Goal: Task Accomplishment & Management: Manage account settings

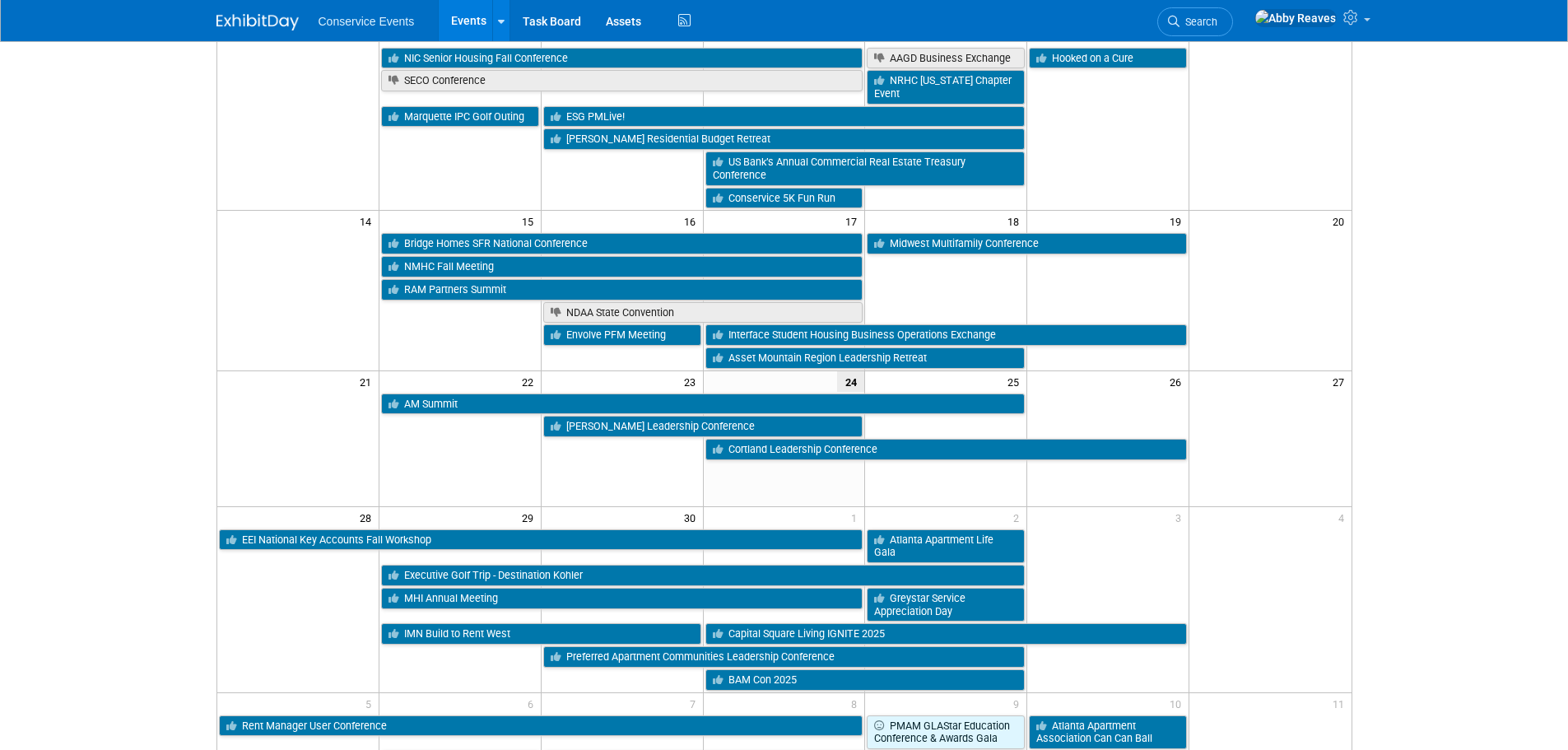
scroll to position [329, 0]
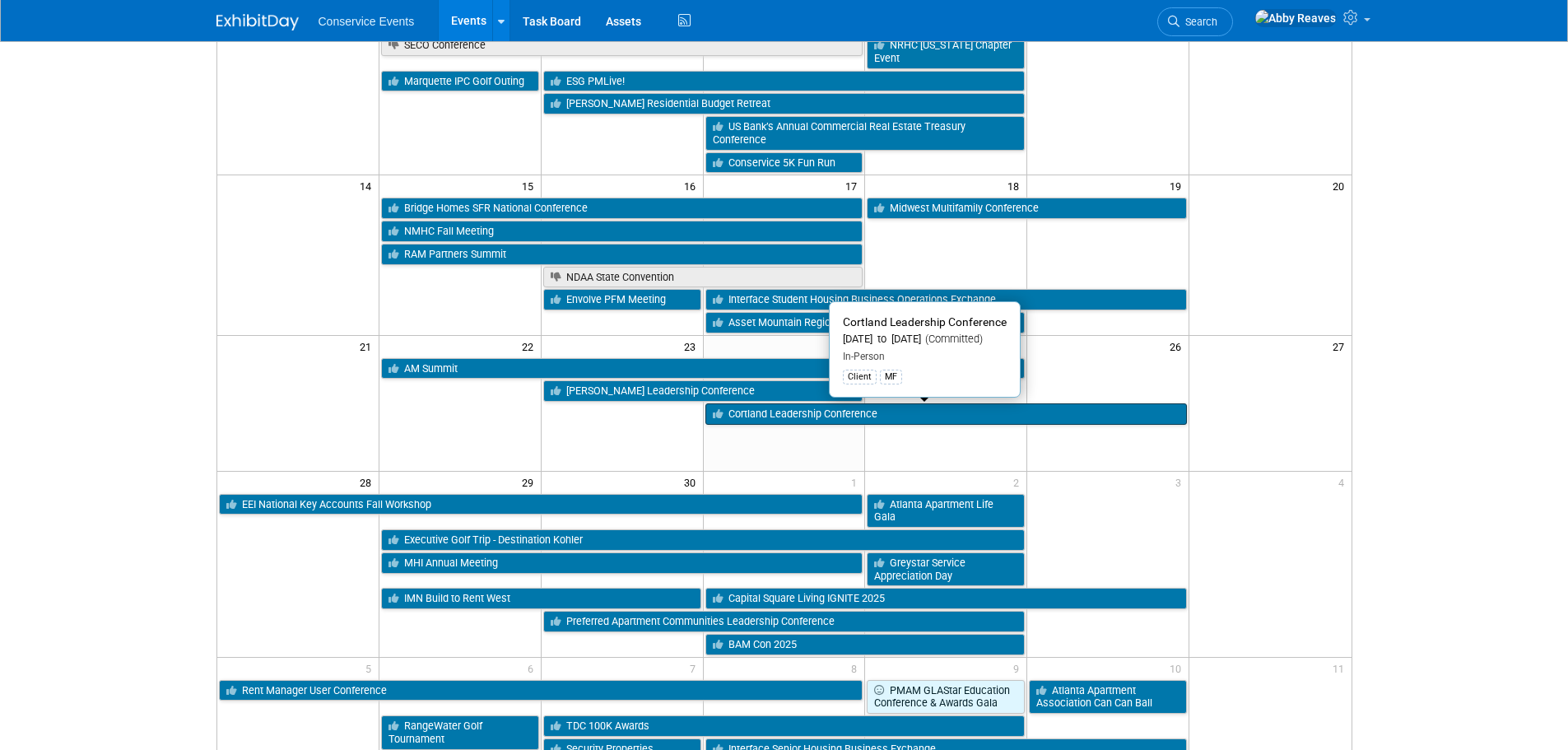
click at [892, 409] on link "Cortland Leadership Conference" at bounding box center [947, 414] width 482 height 22
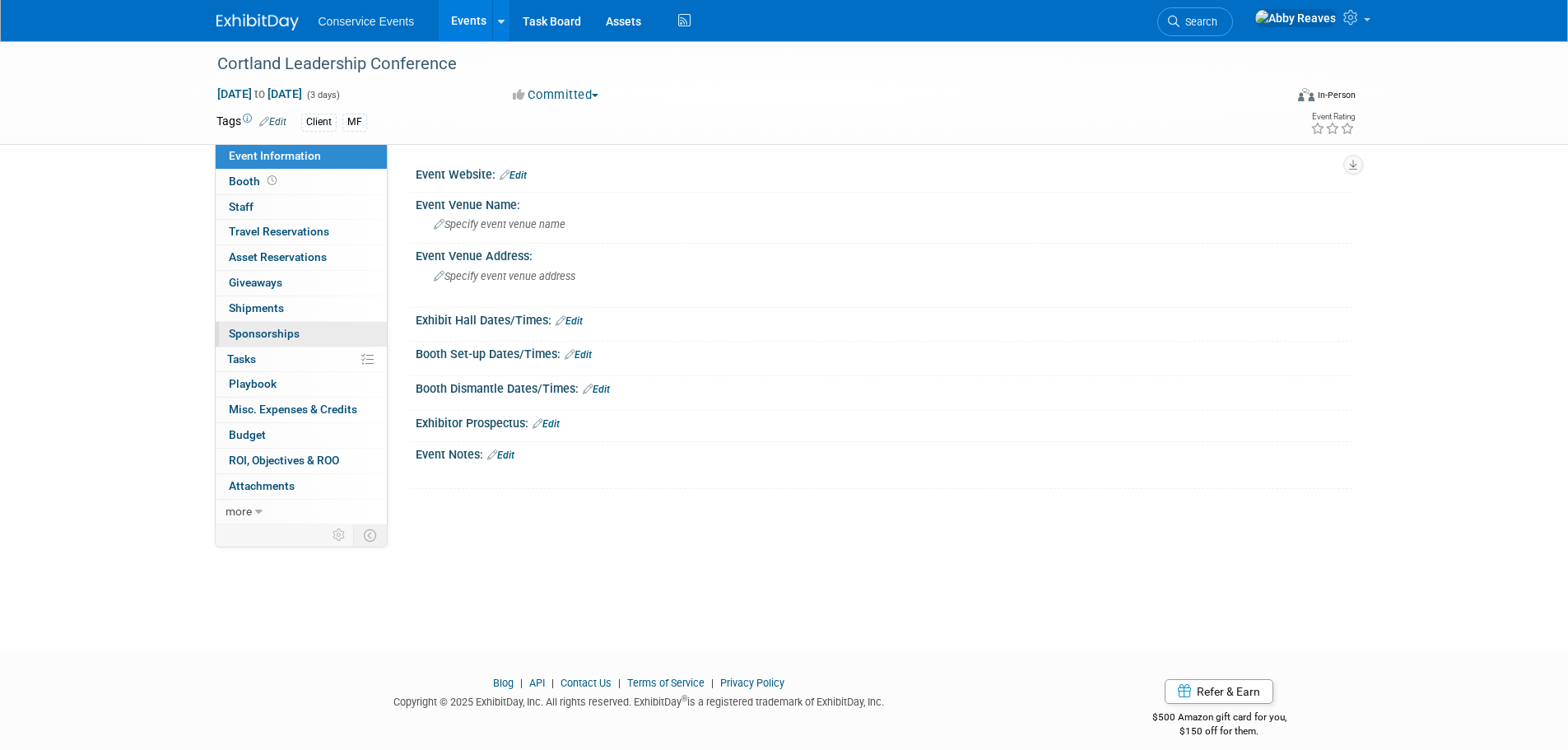
click at [282, 336] on span "Sponsorships 0" at bounding box center [264, 332] width 70 height 13
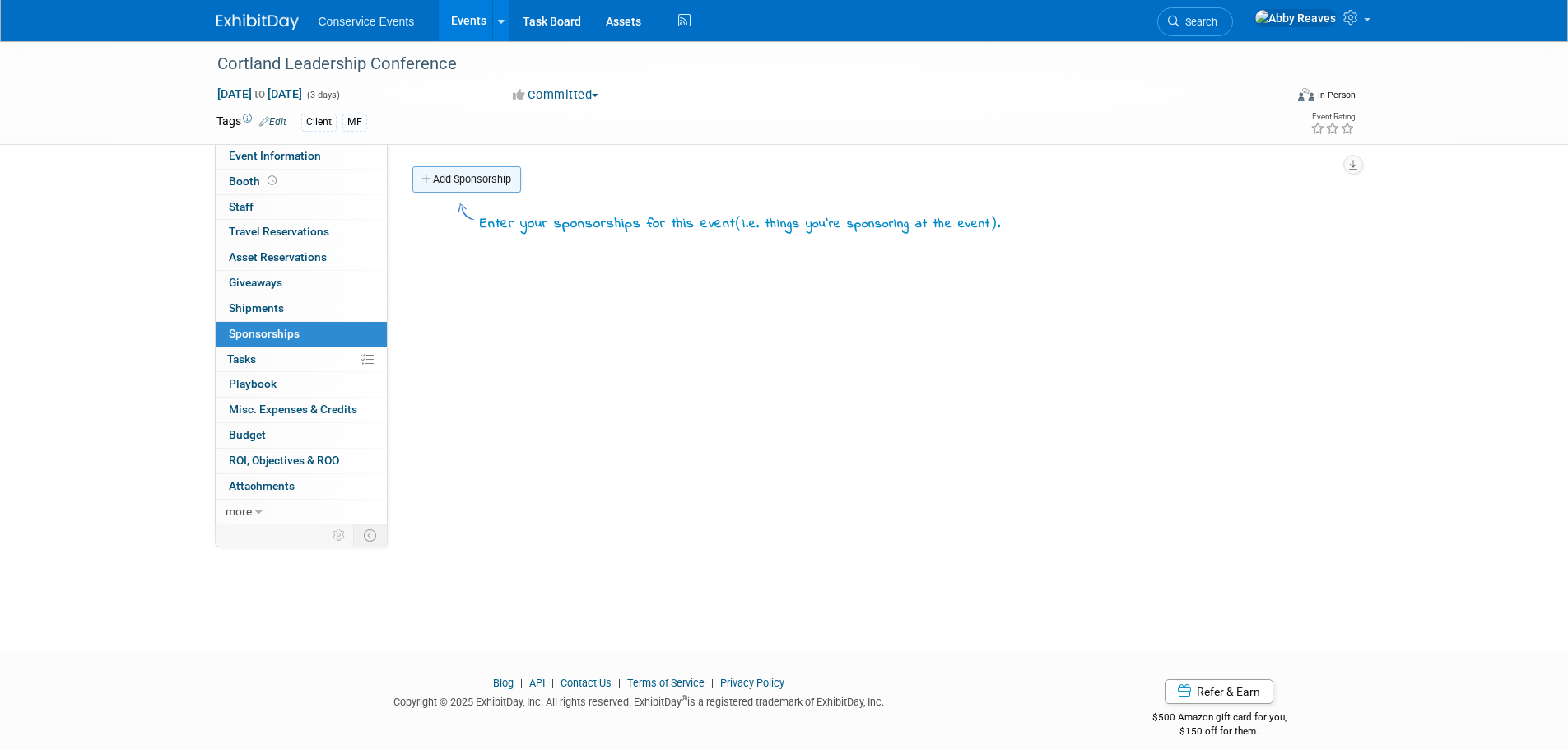
click at [482, 186] on link "Add Sponsorship" at bounding box center [466, 180] width 108 height 27
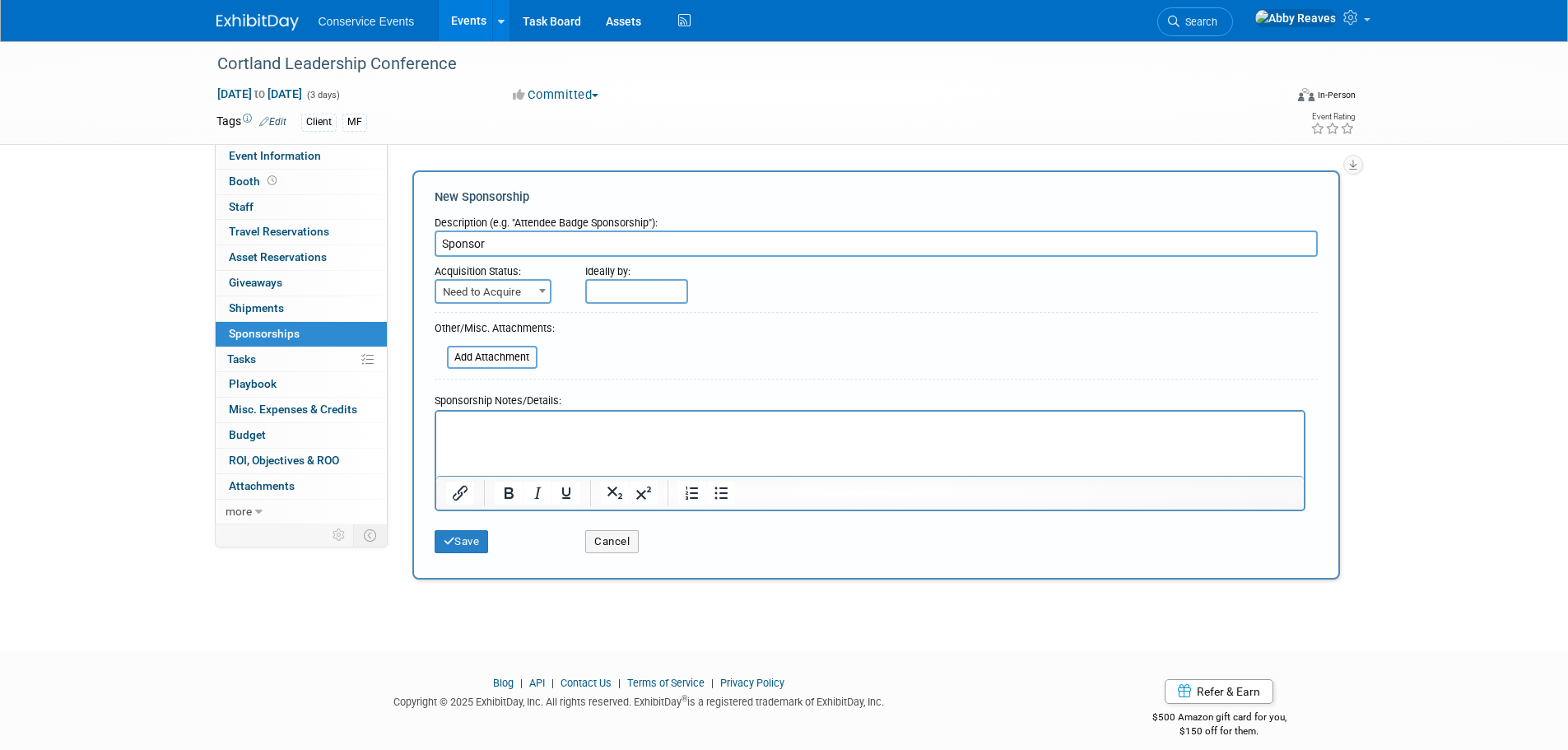
type input "Sponsor"
click at [535, 296] on span at bounding box center [542, 291] width 17 height 22
select select "2"
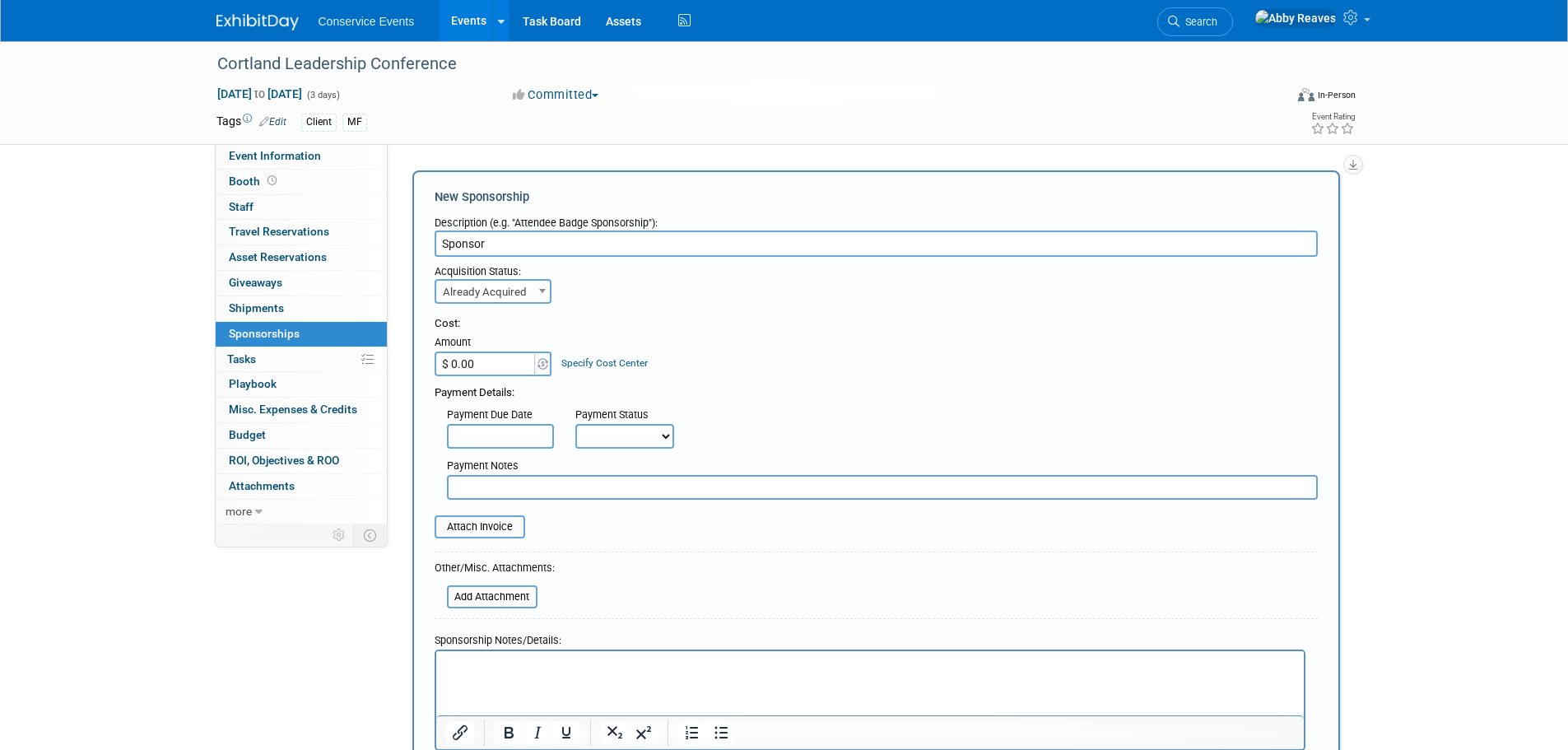
click at [489, 362] on input "$ 0.00" at bounding box center [486, 363] width 103 height 25
type input "$ 40,000.00"
click at [504, 527] on input "file" at bounding box center [425, 527] width 196 height 20
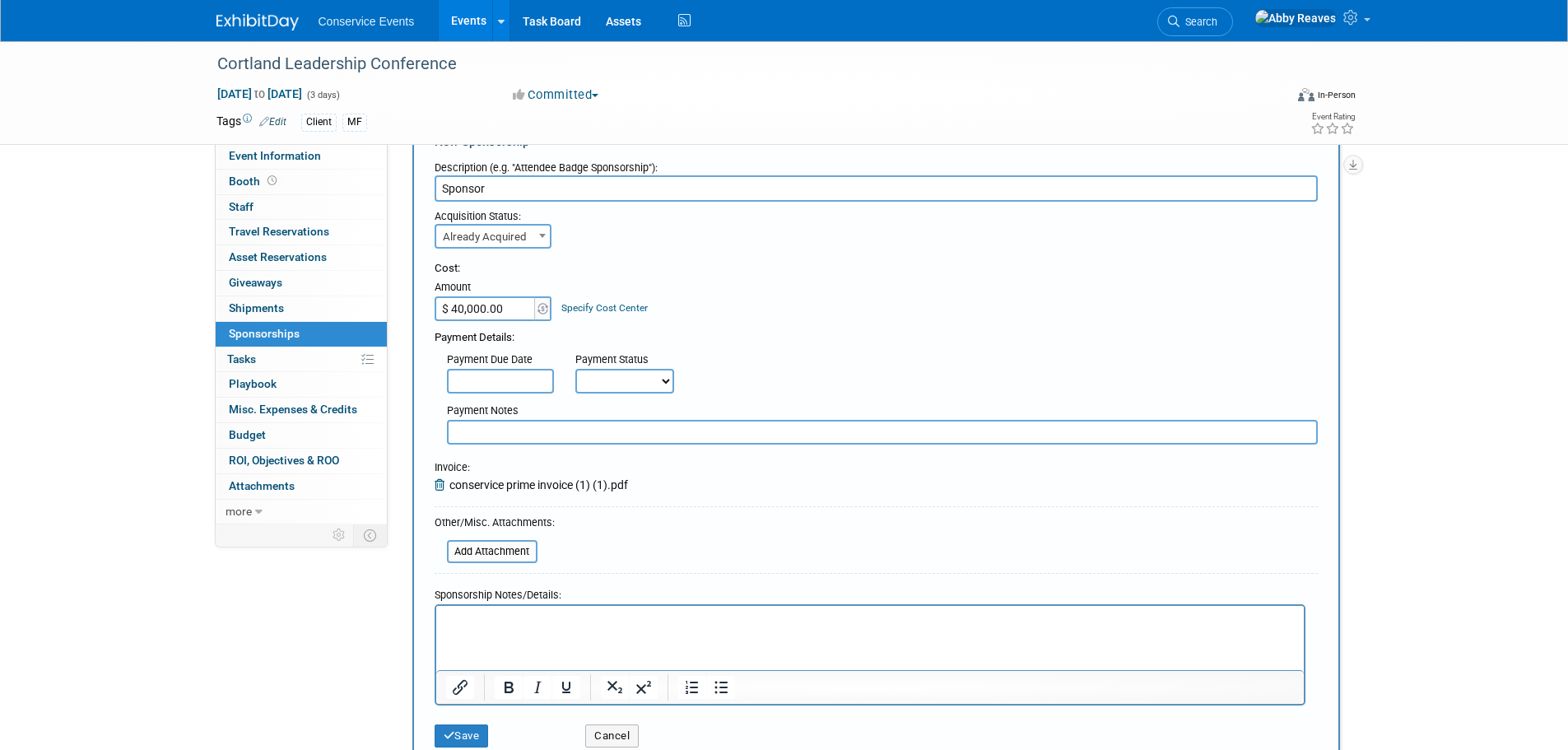
scroll to position [247, 0]
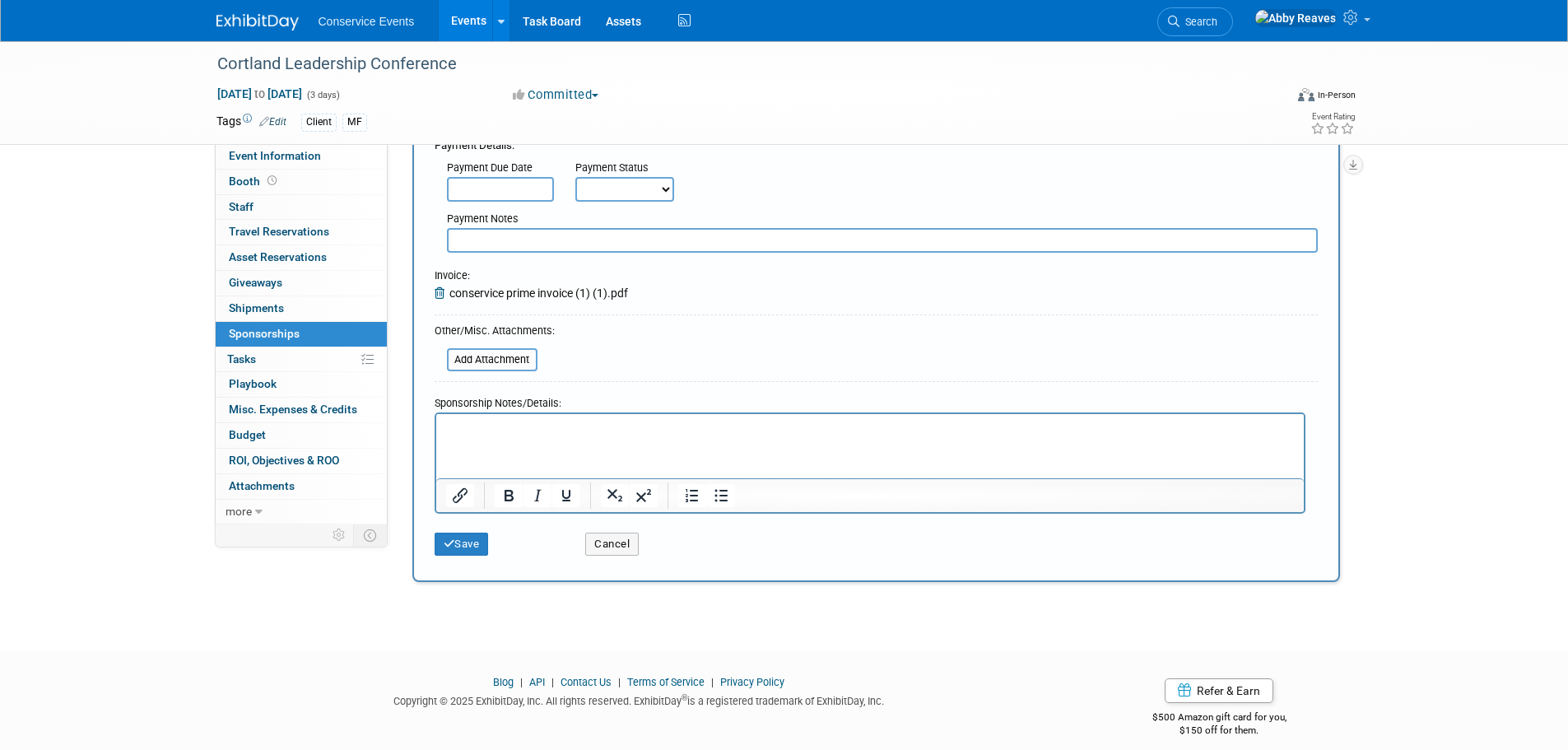
click at [457, 559] on div "Save Cancel" at bounding box center [876, 539] width 883 height 51
click at [452, 544] on icon "submit" at bounding box center [450, 543] width 12 height 11
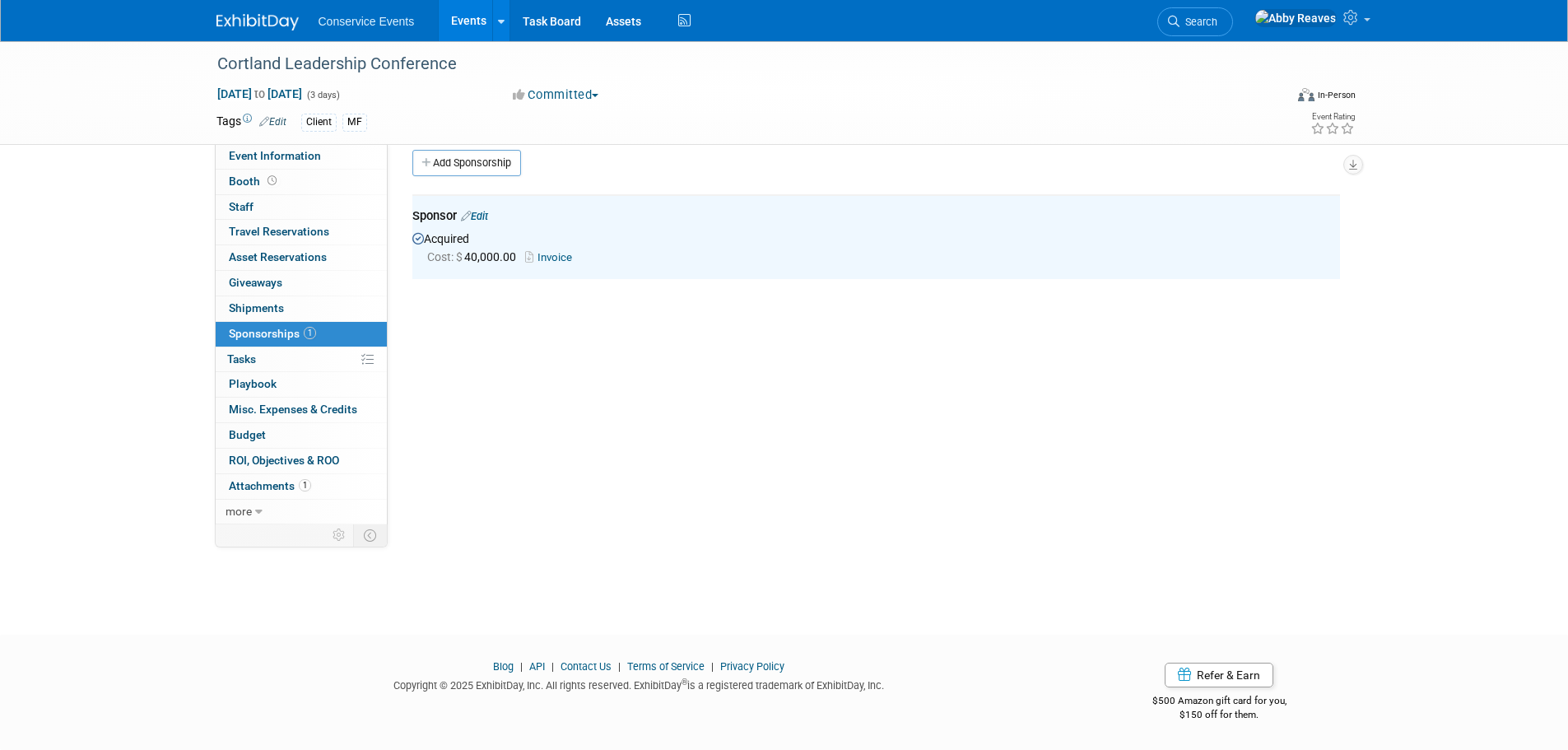
scroll to position [0, 0]
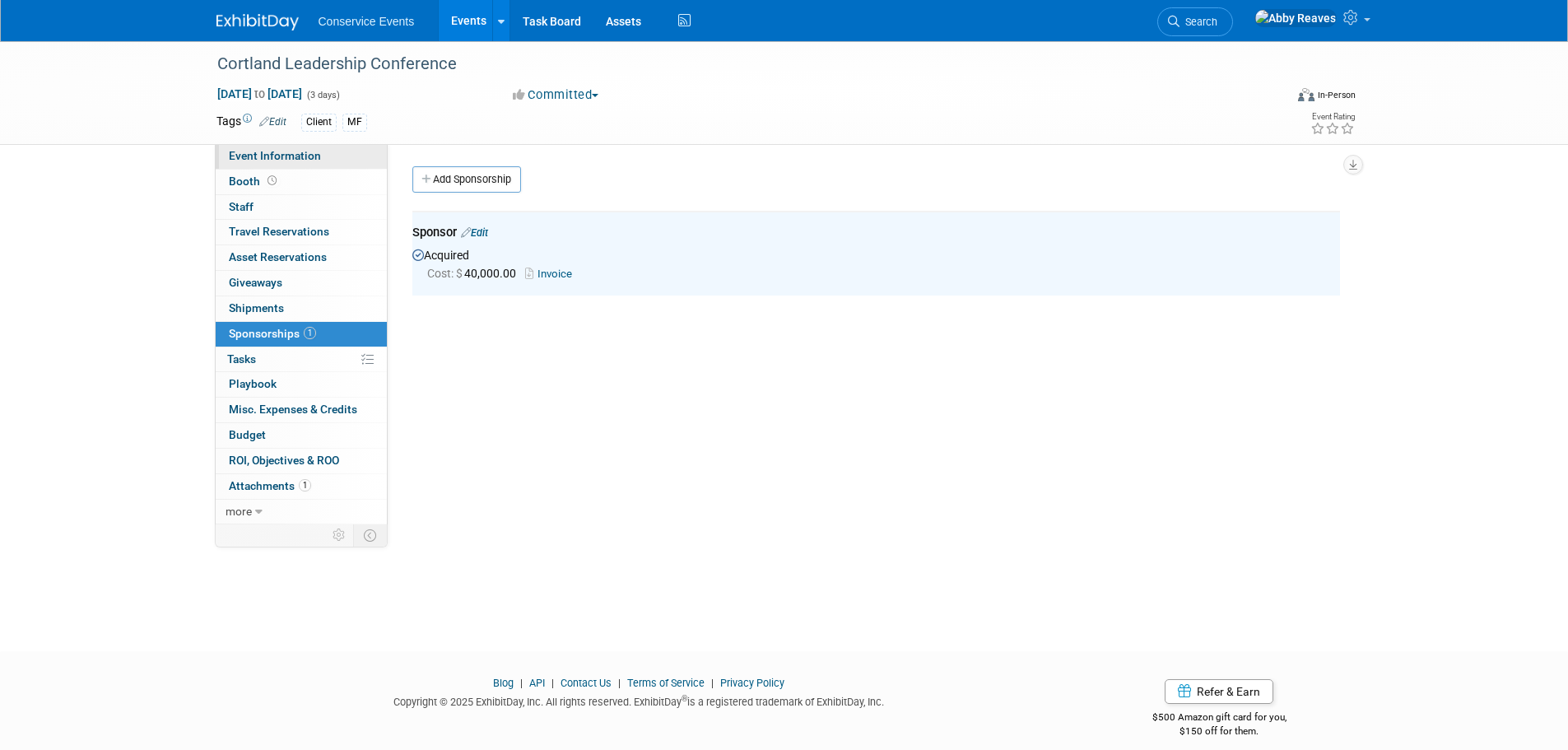
click at [367, 153] on link "Event Information" at bounding box center [301, 156] width 172 height 25
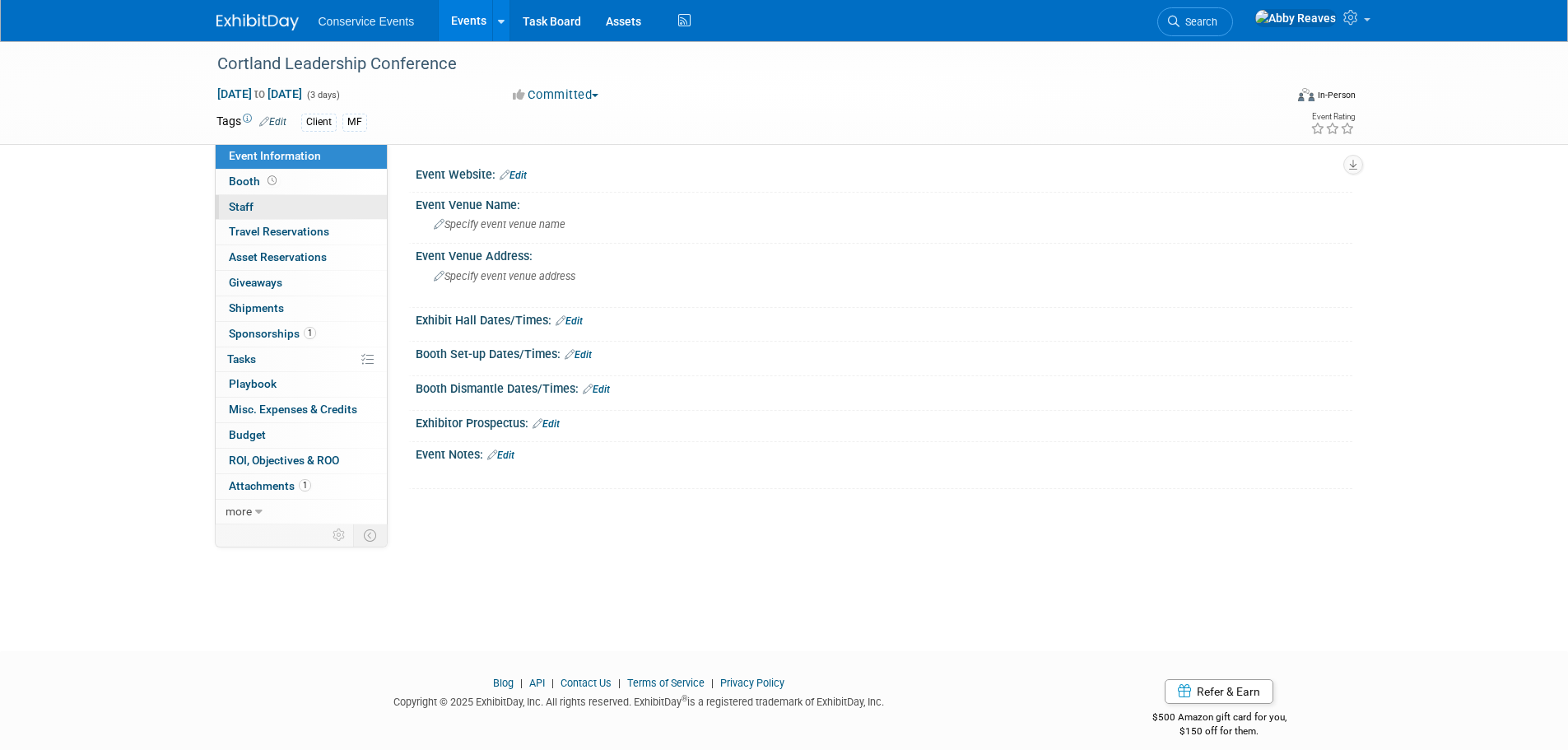
click at [313, 210] on link "0 Staff 0" at bounding box center [301, 207] width 172 height 25
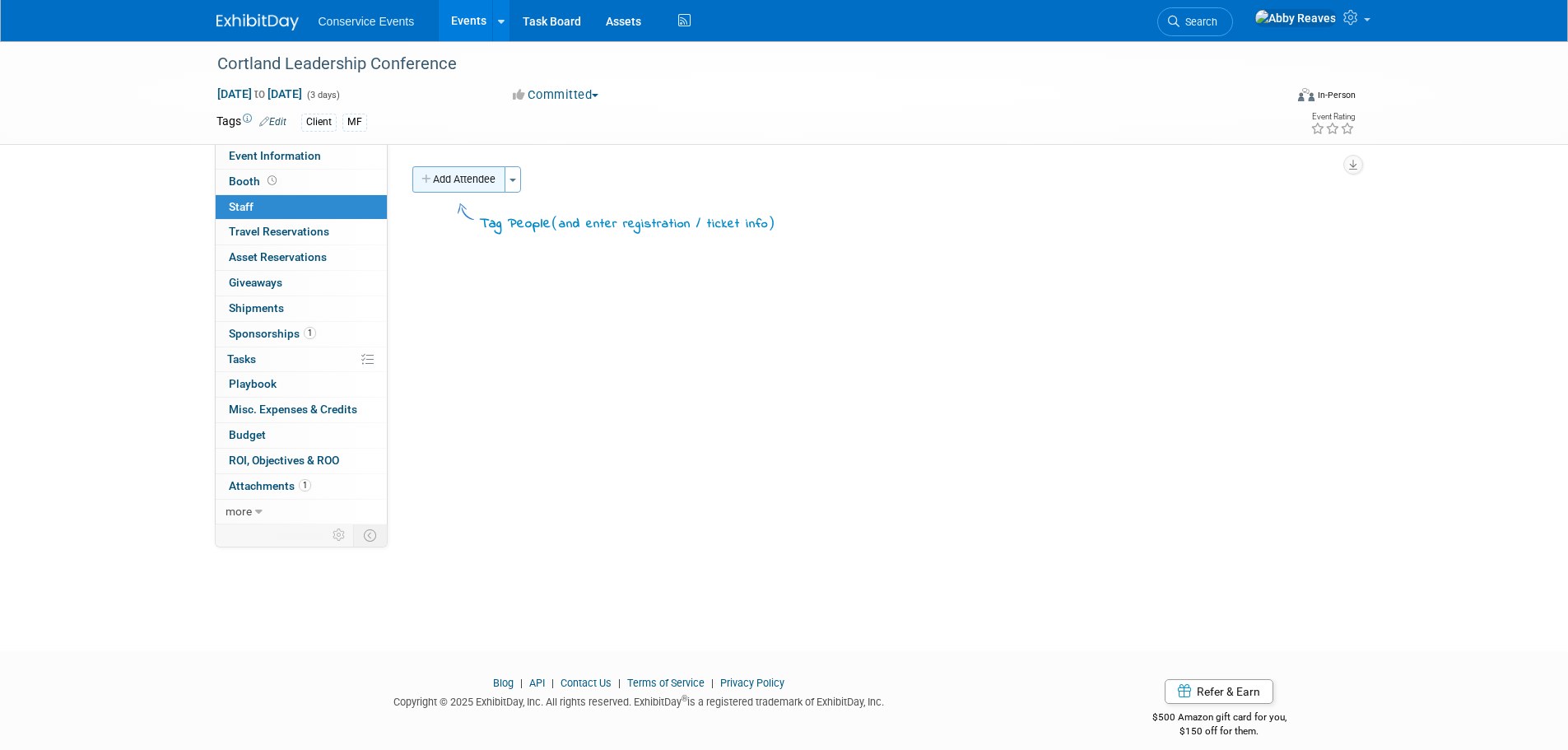
click at [447, 180] on button "Add Attendee" at bounding box center [459, 180] width 93 height 27
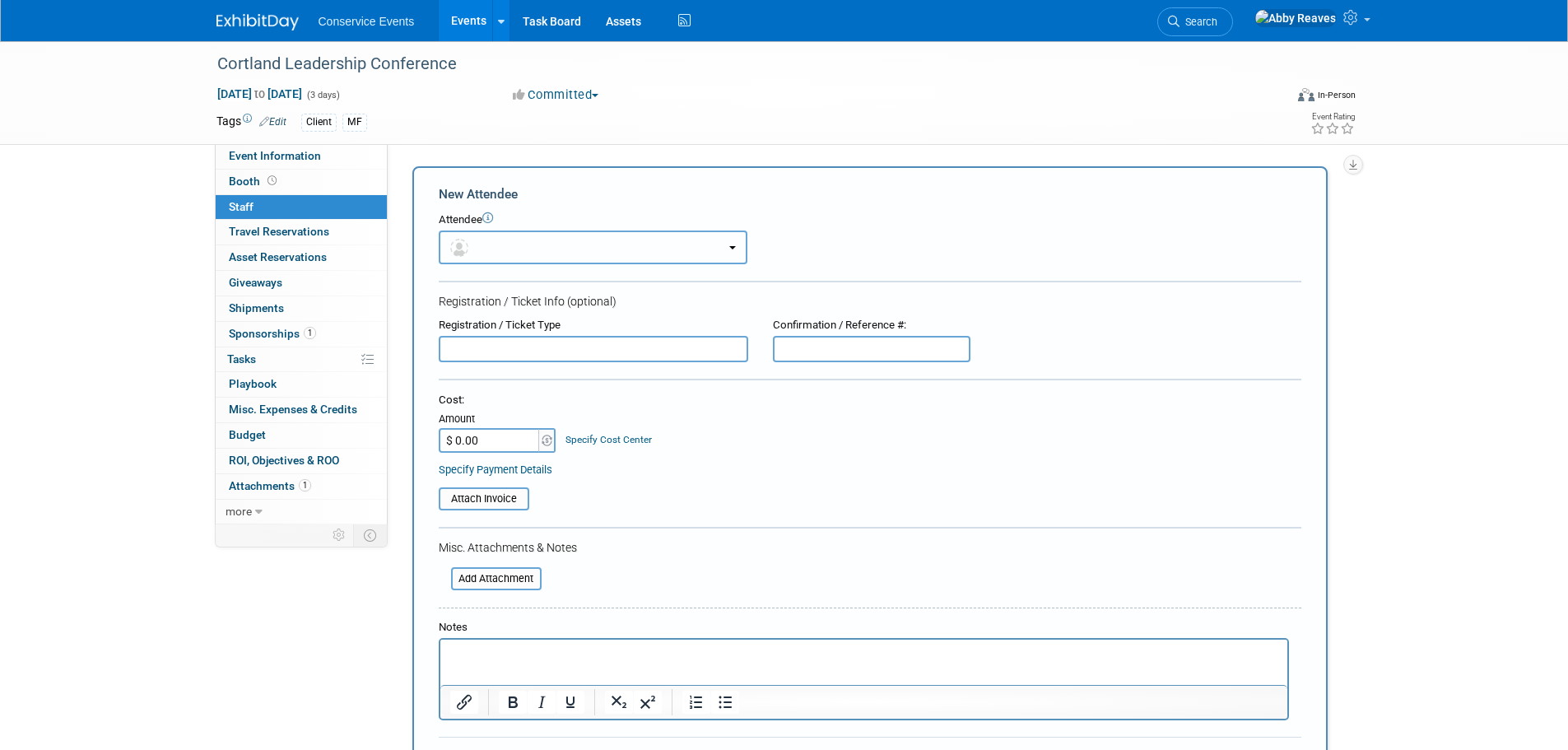
click at [531, 251] on button "button" at bounding box center [592, 247] width 309 height 34
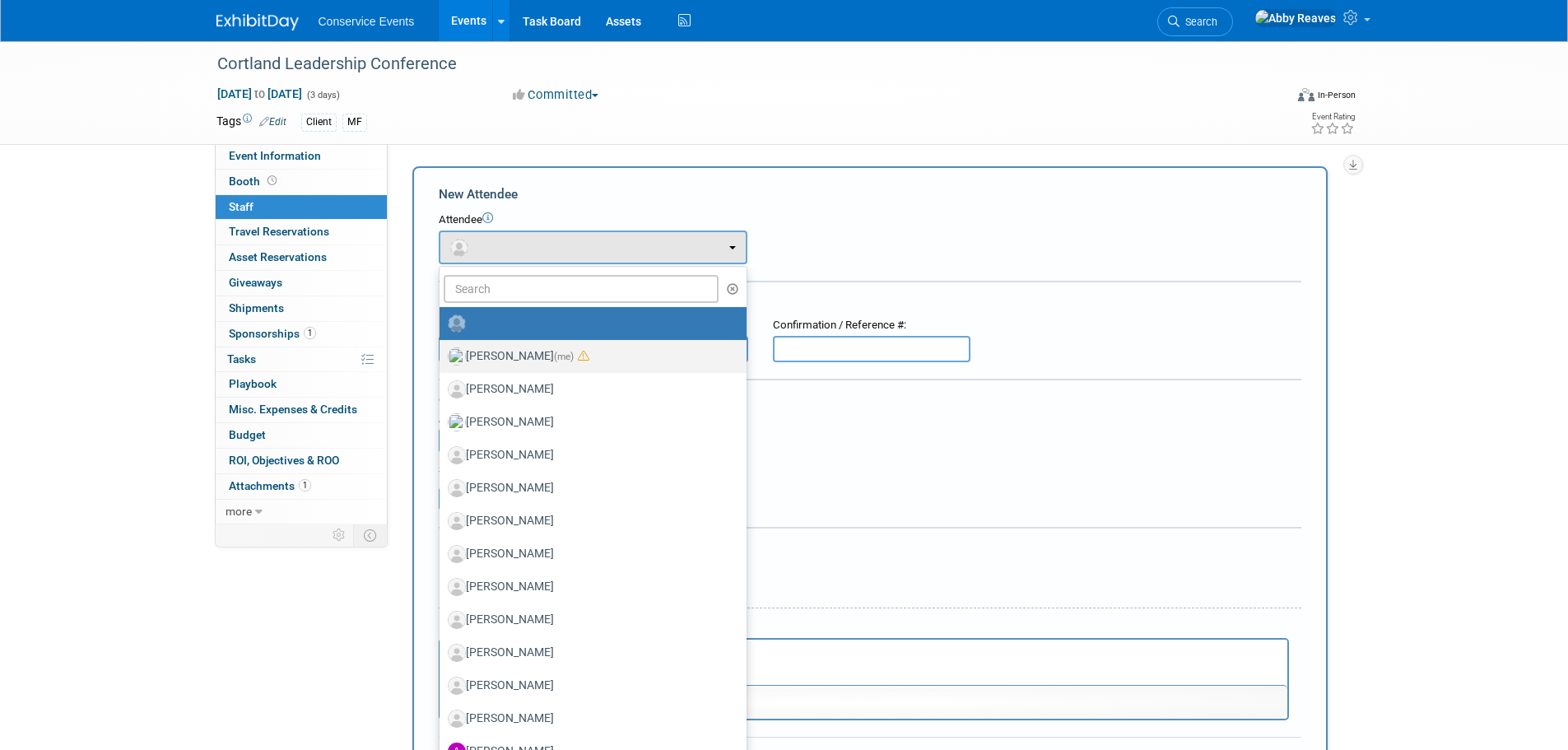
click at [554, 353] on span "(me)" at bounding box center [564, 356] width 20 height 12
click at [442, 353] on input "[PERSON_NAME] (me)" at bounding box center [437, 354] width 11 height 11
select select "888e4ed3-42fd-4820-a89e-ed4ce941d196"
select select "6"
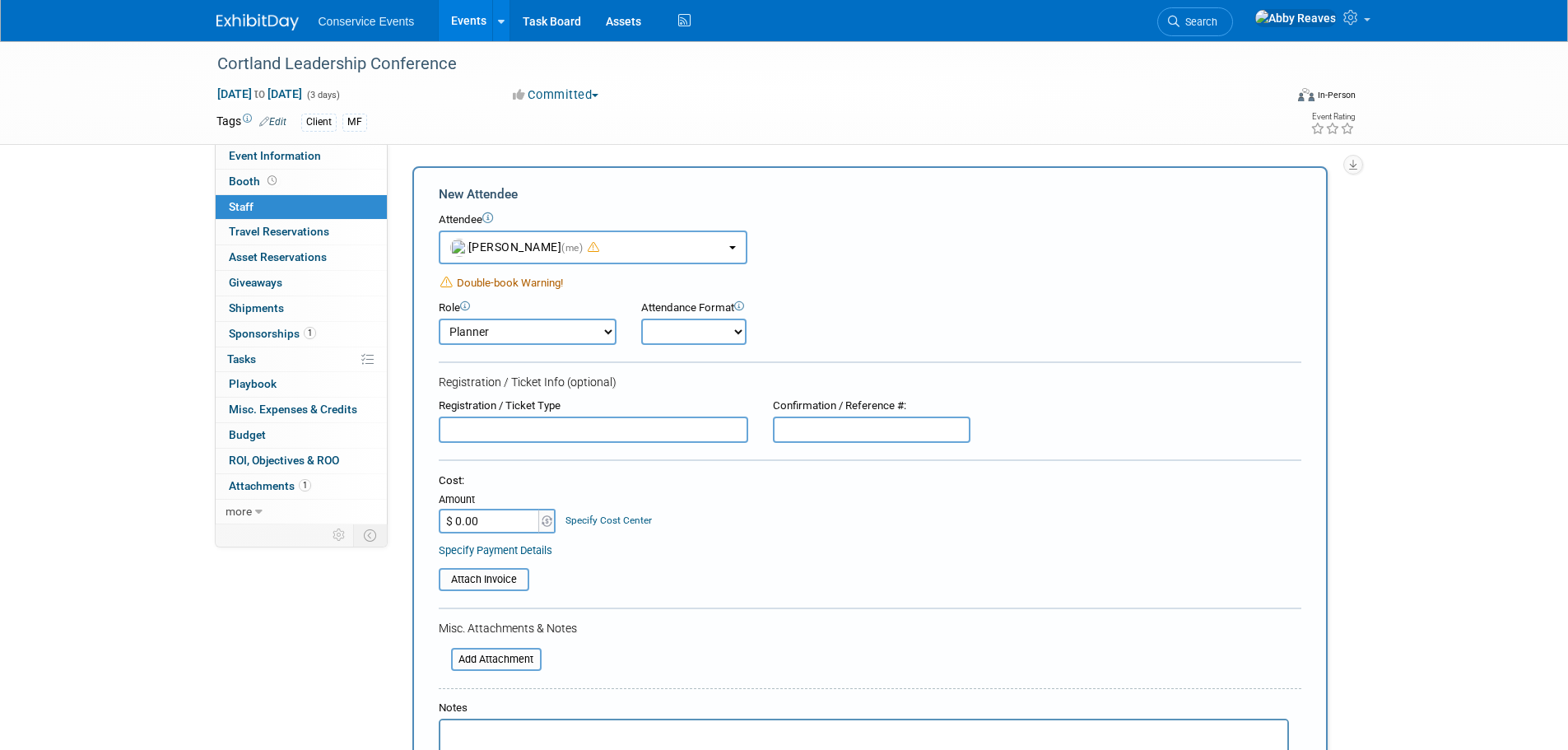
click at [648, 326] on select "Onsite Remote" at bounding box center [694, 331] width 105 height 27
select select "2"
click at [641, 318] on select "Onsite Remote" at bounding box center [694, 331] width 105 height 27
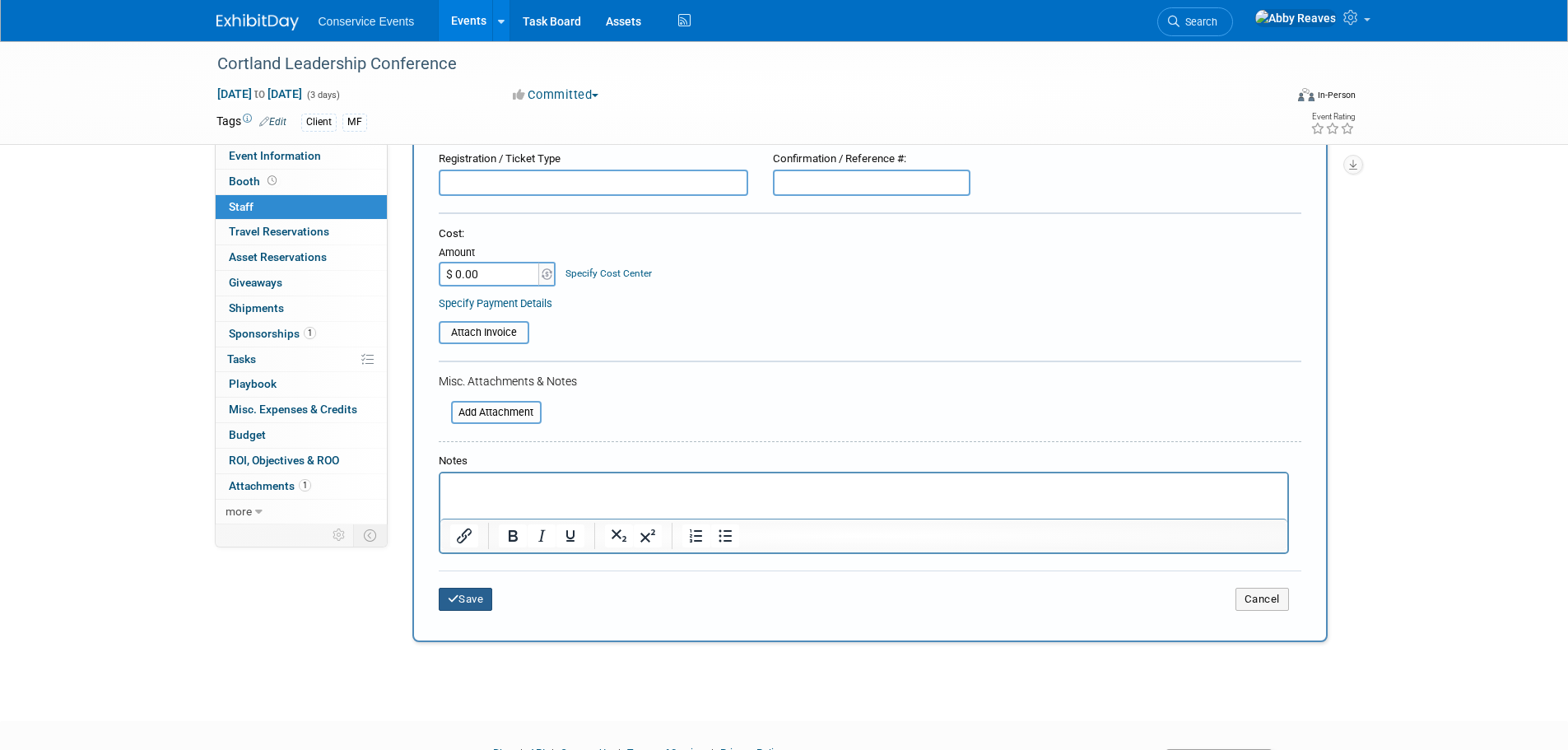
click at [465, 600] on button "Save" at bounding box center [465, 598] width 55 height 23
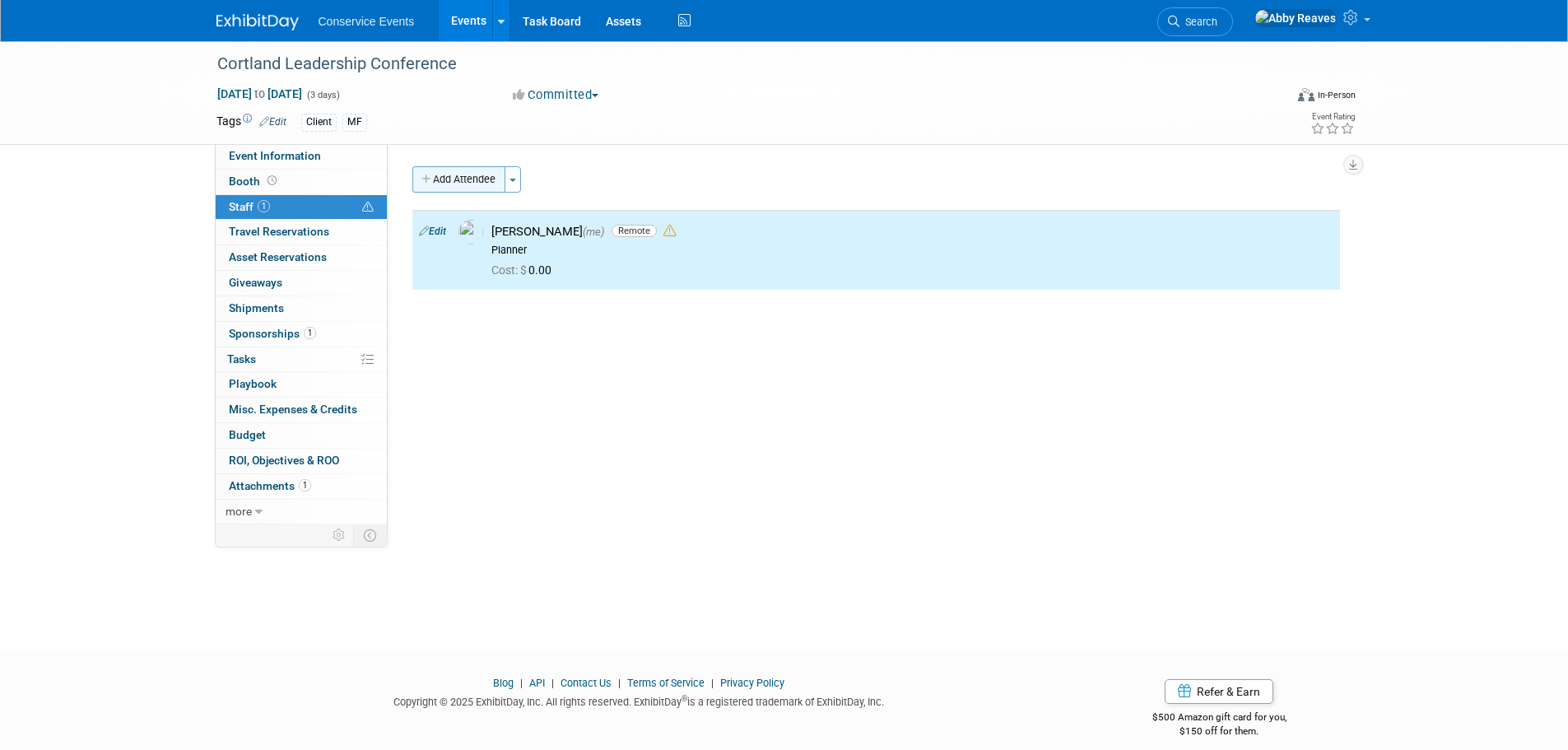
click at [481, 184] on button "Add Attendee" at bounding box center [459, 180] width 93 height 27
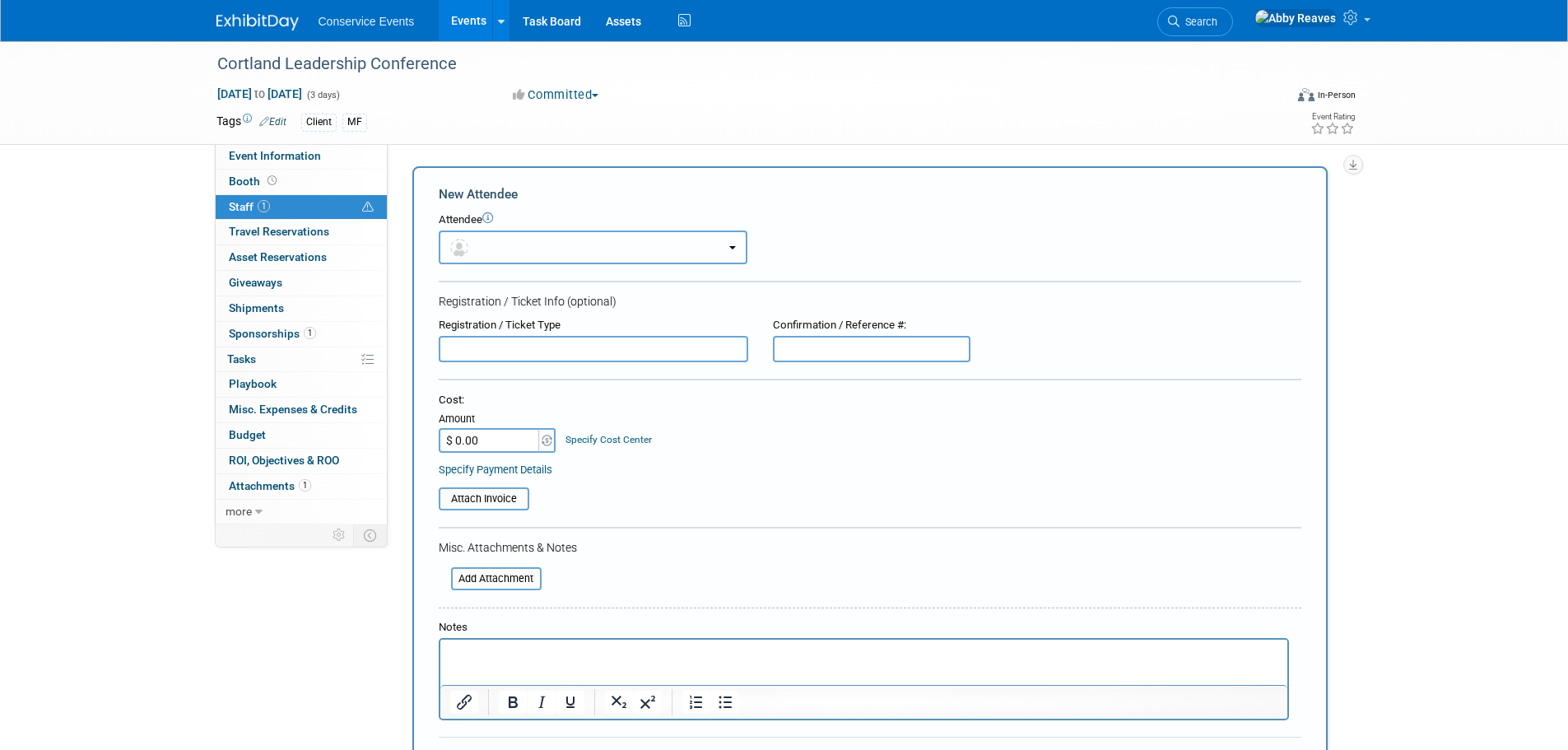
click at [514, 235] on button "button" at bounding box center [592, 247] width 309 height 34
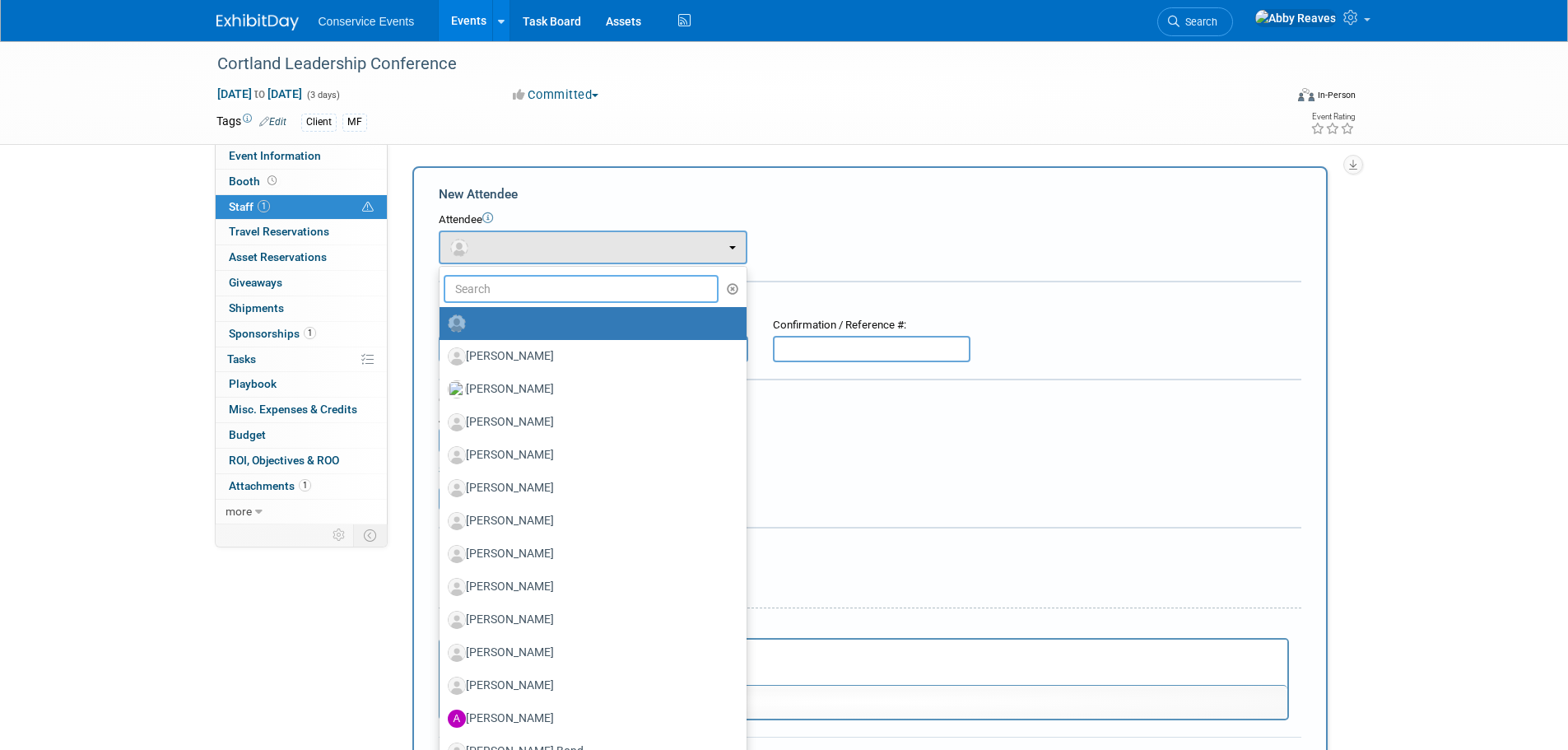
click at [525, 290] on input "text" at bounding box center [582, 289] width 276 height 28
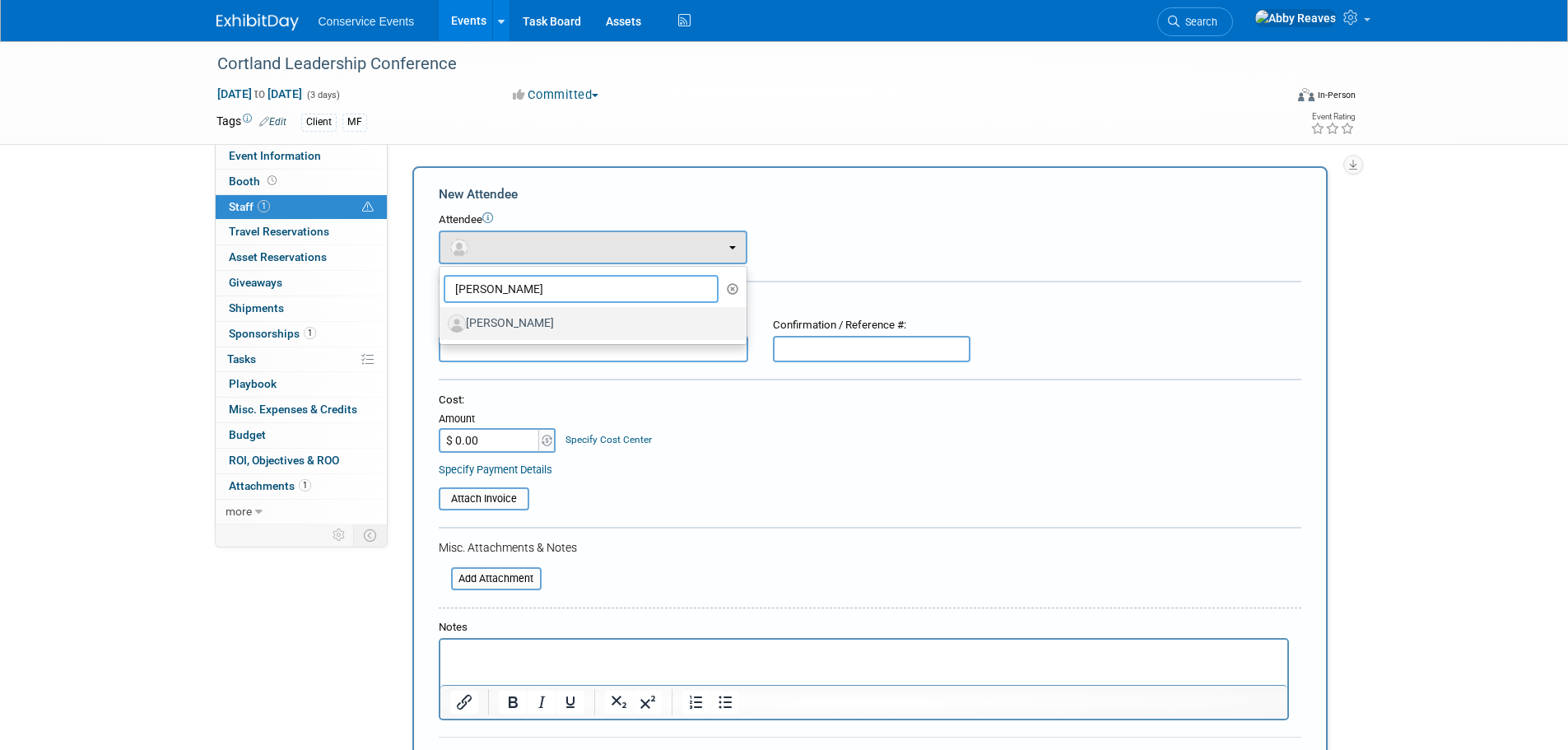
type input "[PERSON_NAME]"
click at [525, 323] on label "[PERSON_NAME]" at bounding box center [588, 323] width 282 height 27
click at [442, 323] on input "[PERSON_NAME]" at bounding box center [437, 320] width 11 height 11
select select "f3b7bc9b-f3f1-4f93-a793-f3904661ca06"
select select "4"
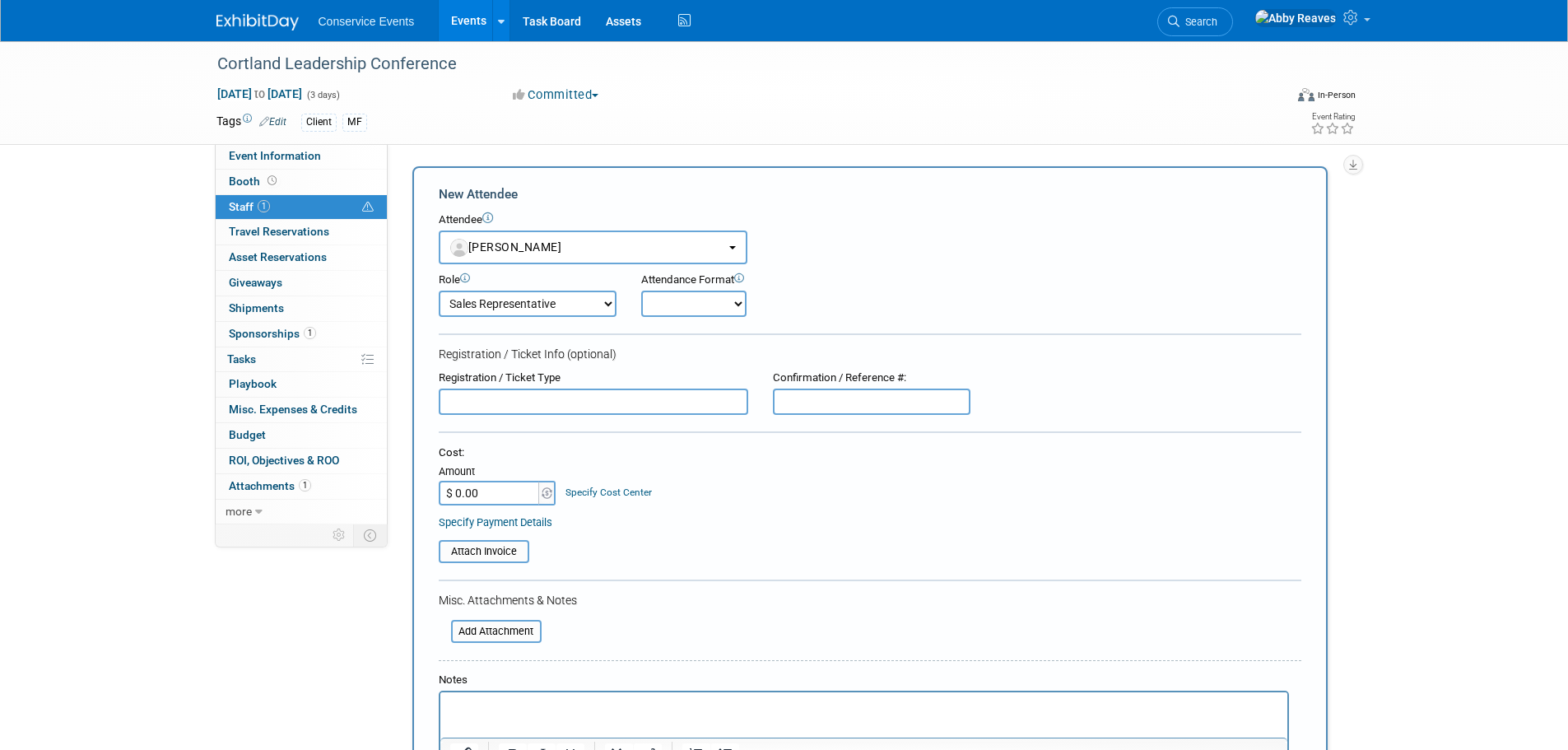
click at [707, 308] on select "Onsite Remote" at bounding box center [694, 304] width 105 height 27
select select "1"
click at [641, 291] on select "Onsite Remote" at bounding box center [694, 304] width 105 height 27
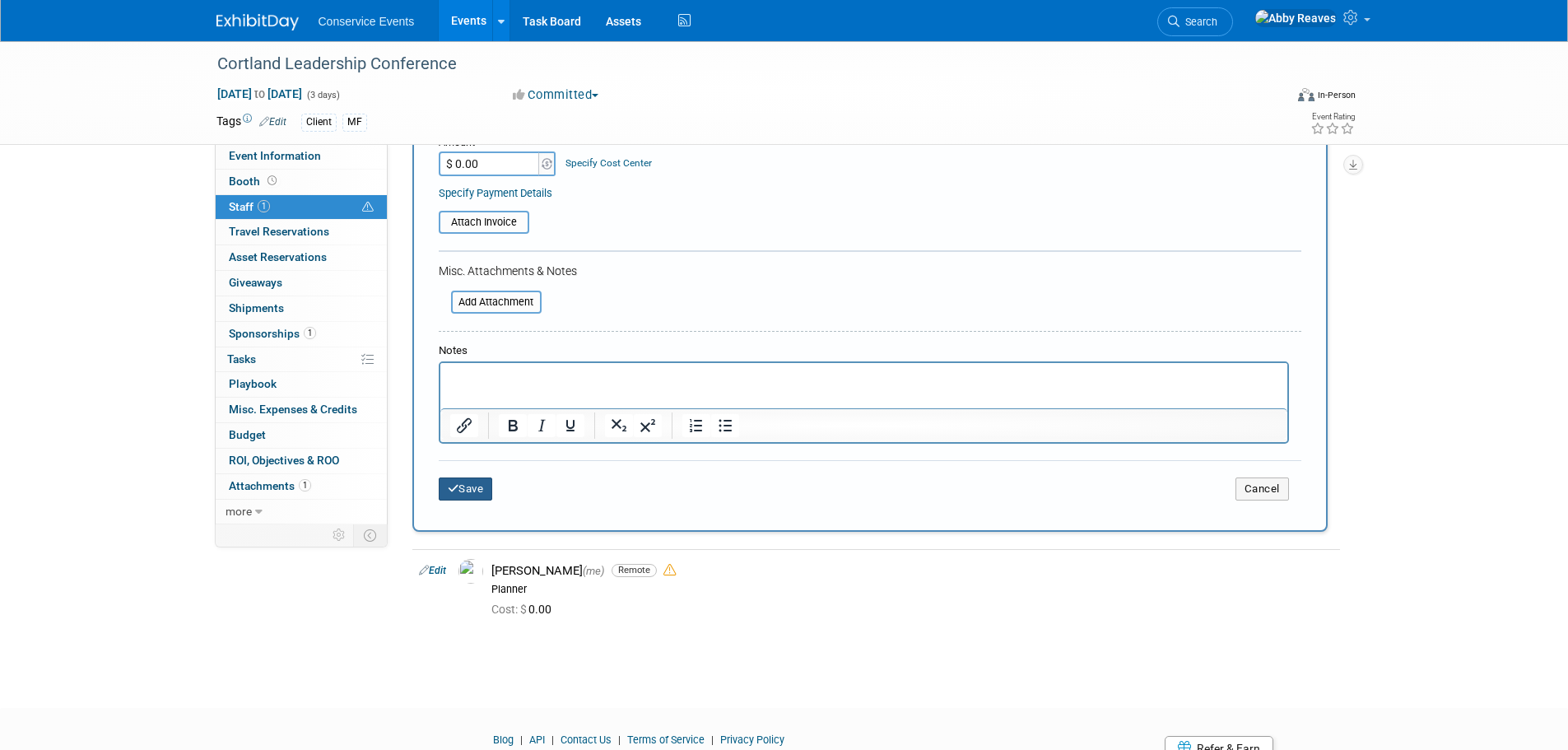
click at [484, 489] on button "Save" at bounding box center [465, 488] width 55 height 23
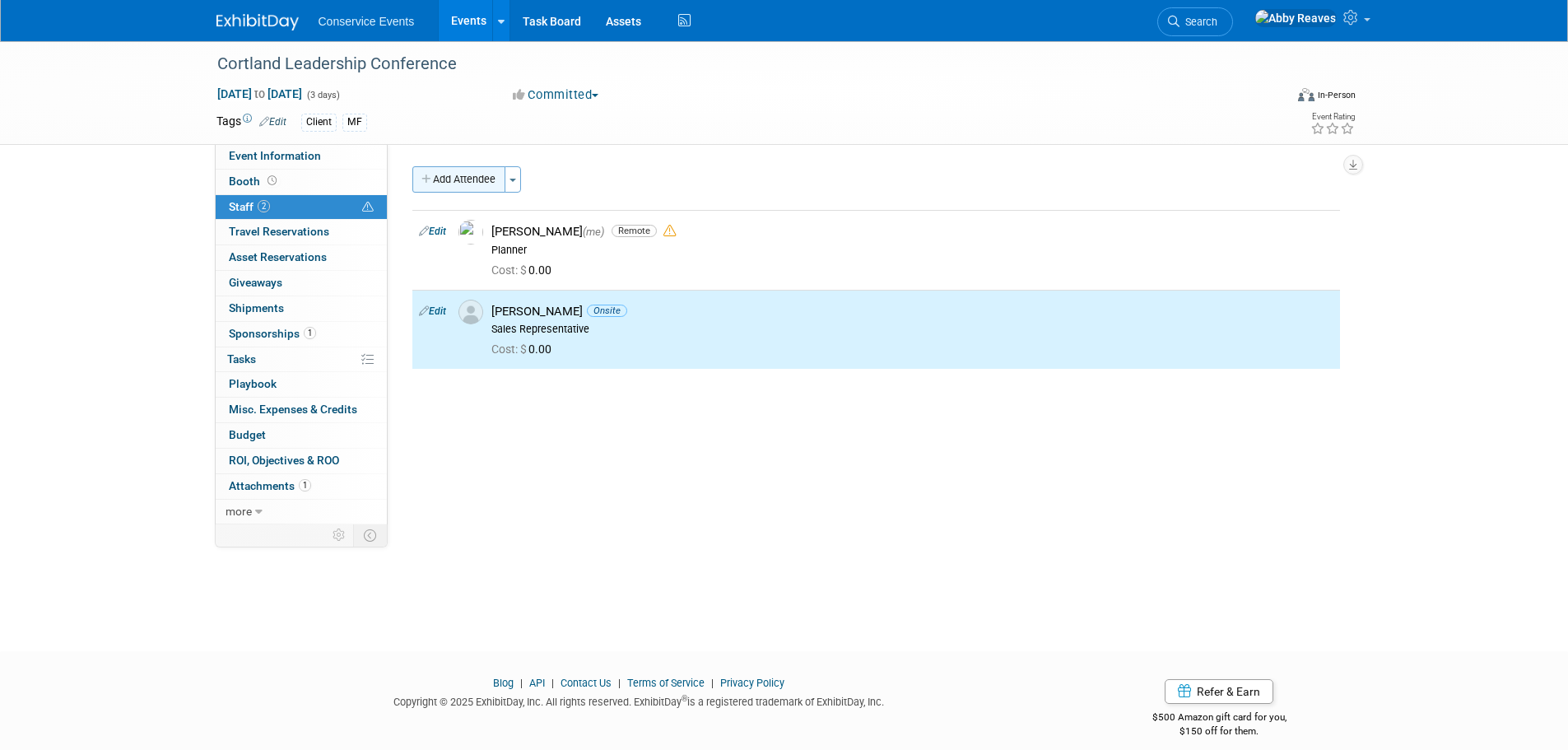
click at [478, 180] on button "Add Attendee" at bounding box center [459, 180] width 93 height 27
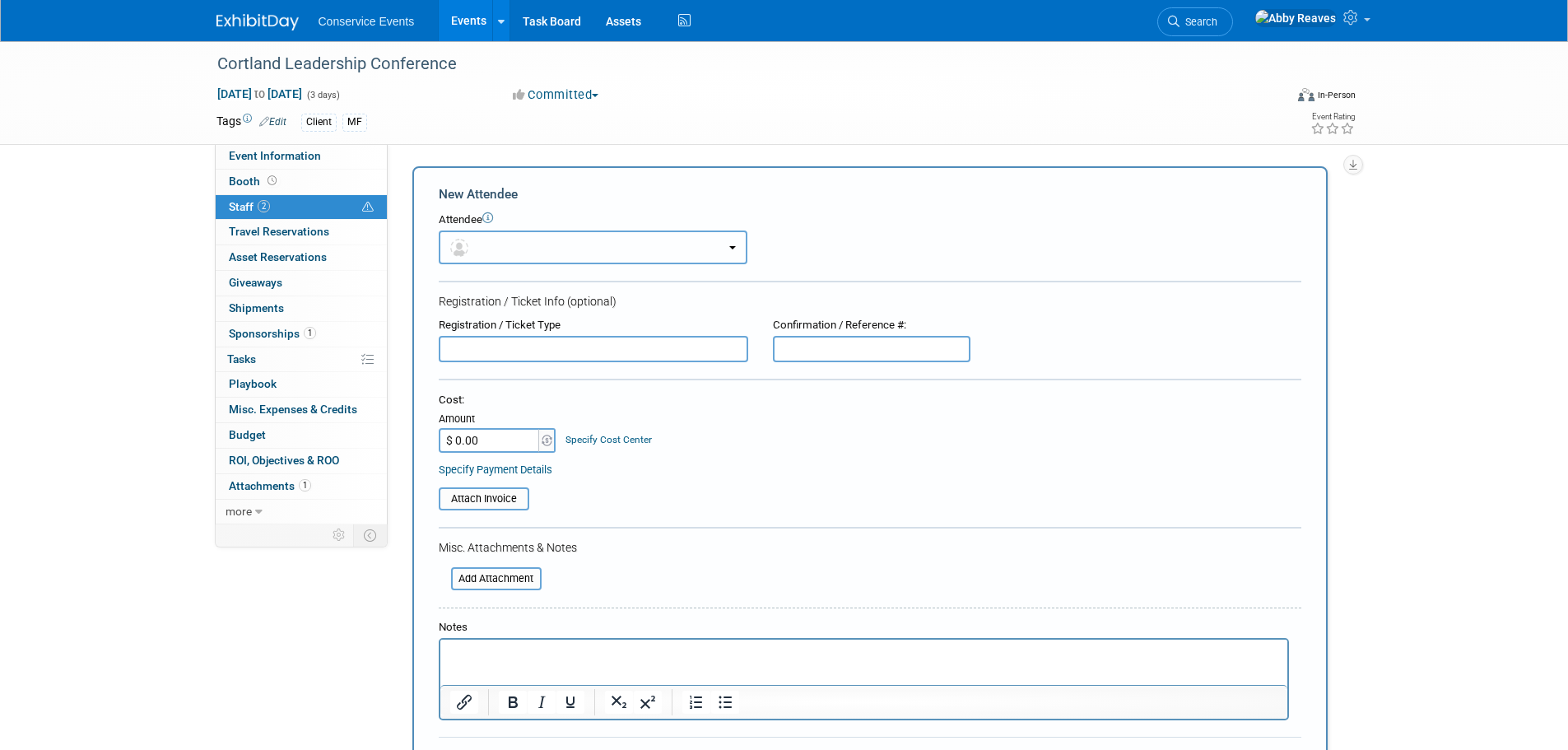
click at [520, 245] on button "button" at bounding box center [592, 247] width 309 height 34
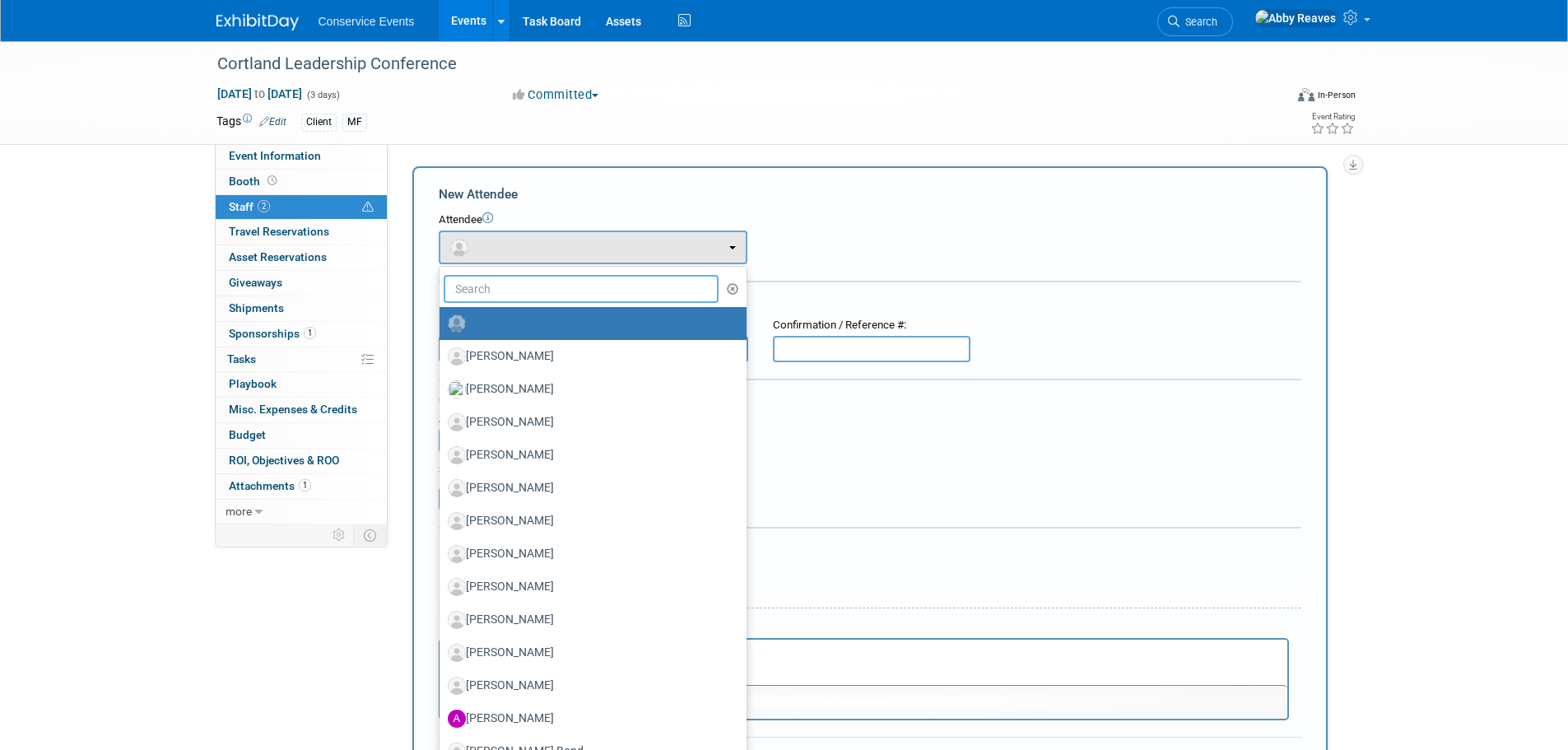
click at [529, 287] on input "text" at bounding box center [582, 289] width 276 height 28
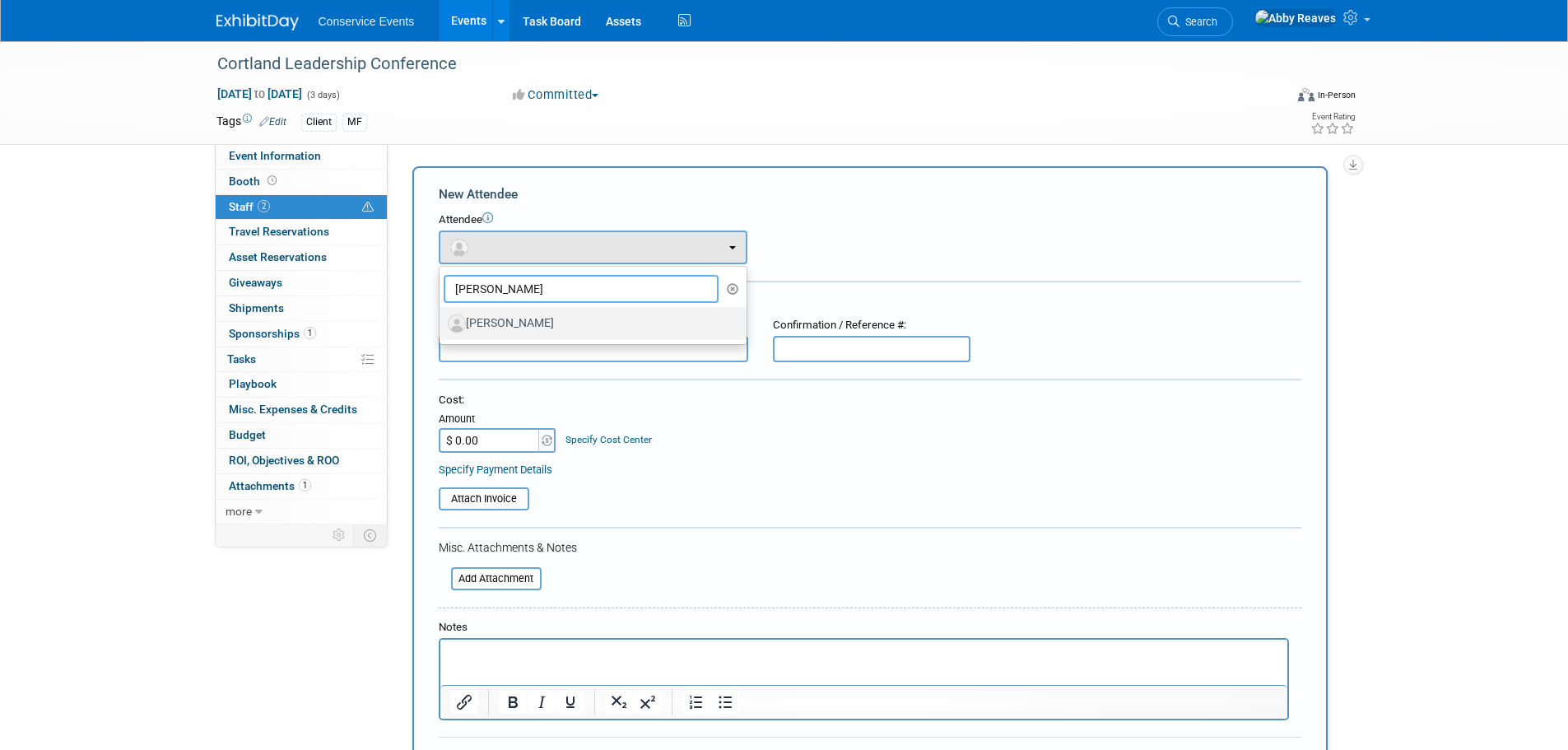
type input "[PERSON_NAME]"
click at [524, 327] on label "[PERSON_NAME]" at bounding box center [588, 323] width 282 height 27
click at [442, 326] on input "[PERSON_NAME]" at bounding box center [437, 320] width 11 height 11
select select "04700e6a-88b1-4253-807d-a1a079a18dc2"
select select "4"
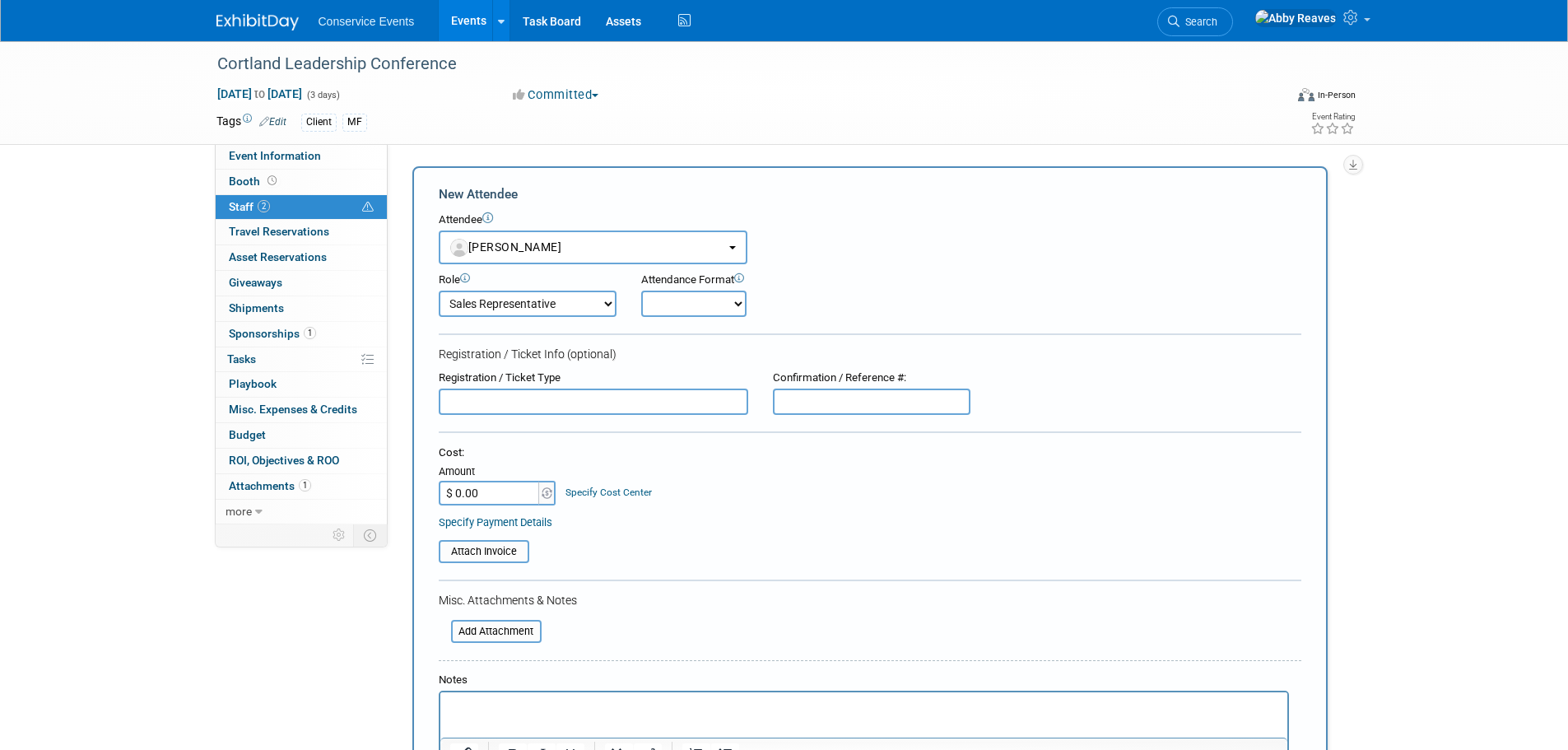
drag, startPoint x: 719, startPoint y: 303, endPoint x: 716, endPoint y: 316, distance: 13.3
click at [719, 303] on select "Onsite Remote" at bounding box center [694, 304] width 105 height 27
select select "1"
click at [641, 291] on select "Onsite Remote" at bounding box center [694, 304] width 105 height 27
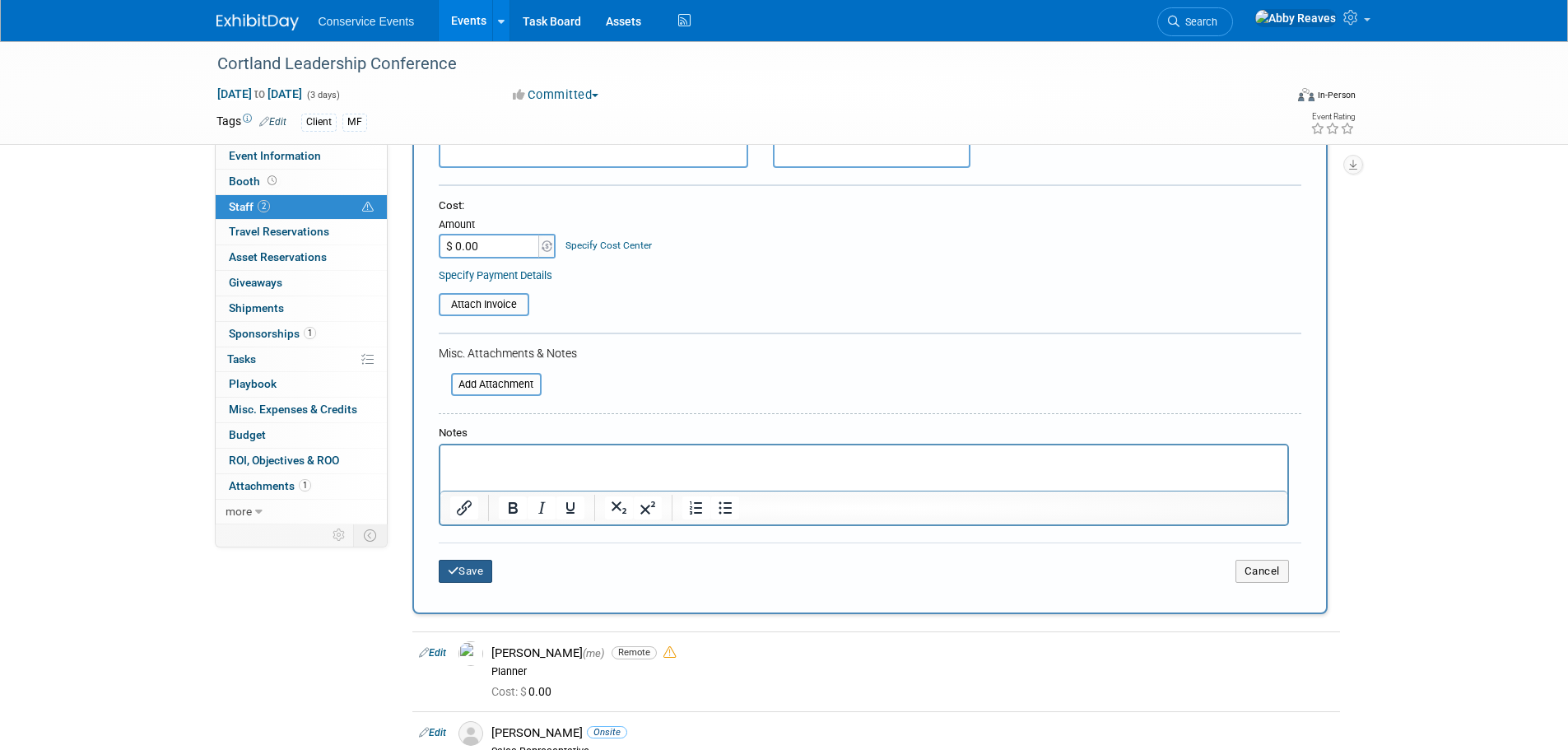
click at [478, 566] on button "Save" at bounding box center [465, 570] width 55 height 23
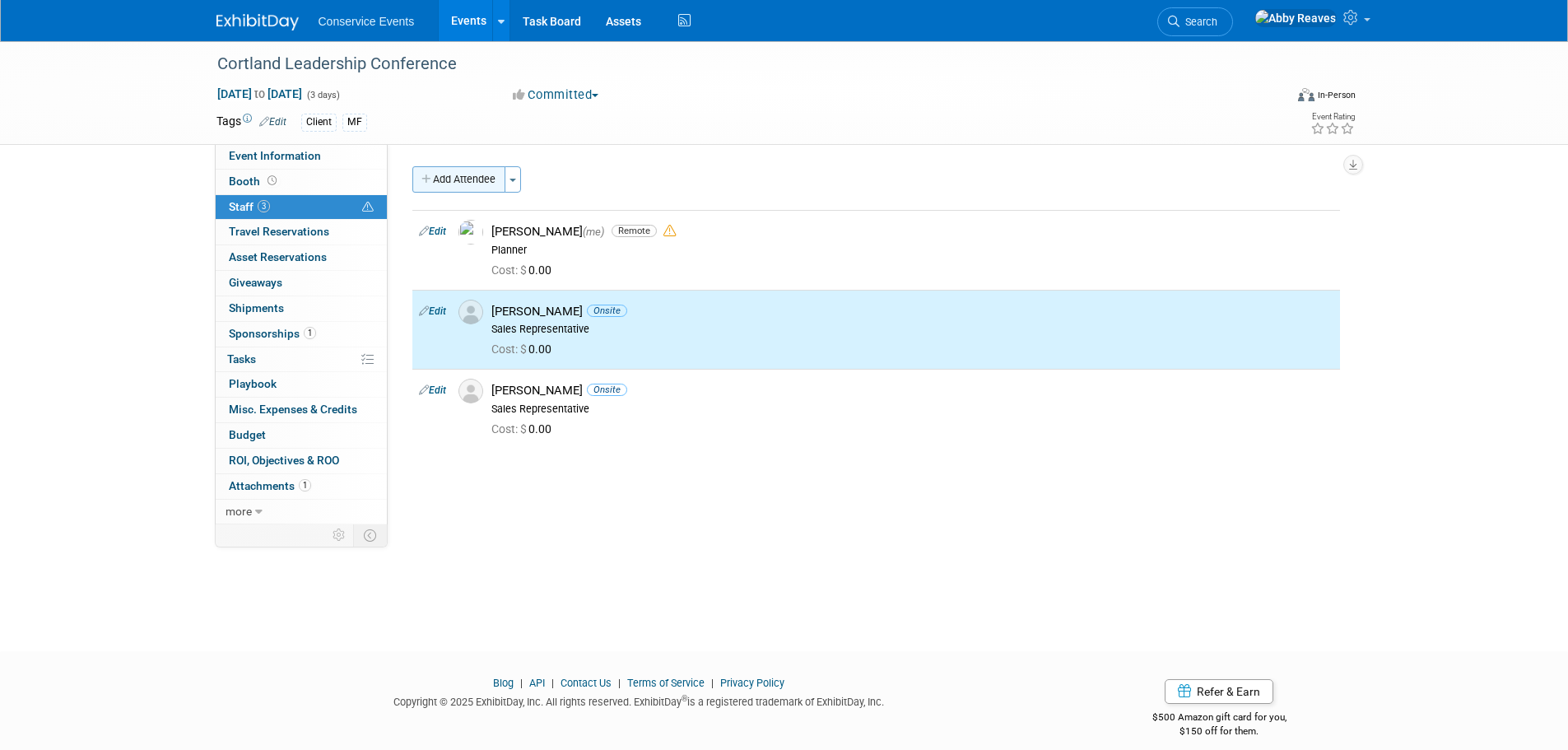
click at [477, 180] on button "Add Attendee" at bounding box center [459, 180] width 93 height 27
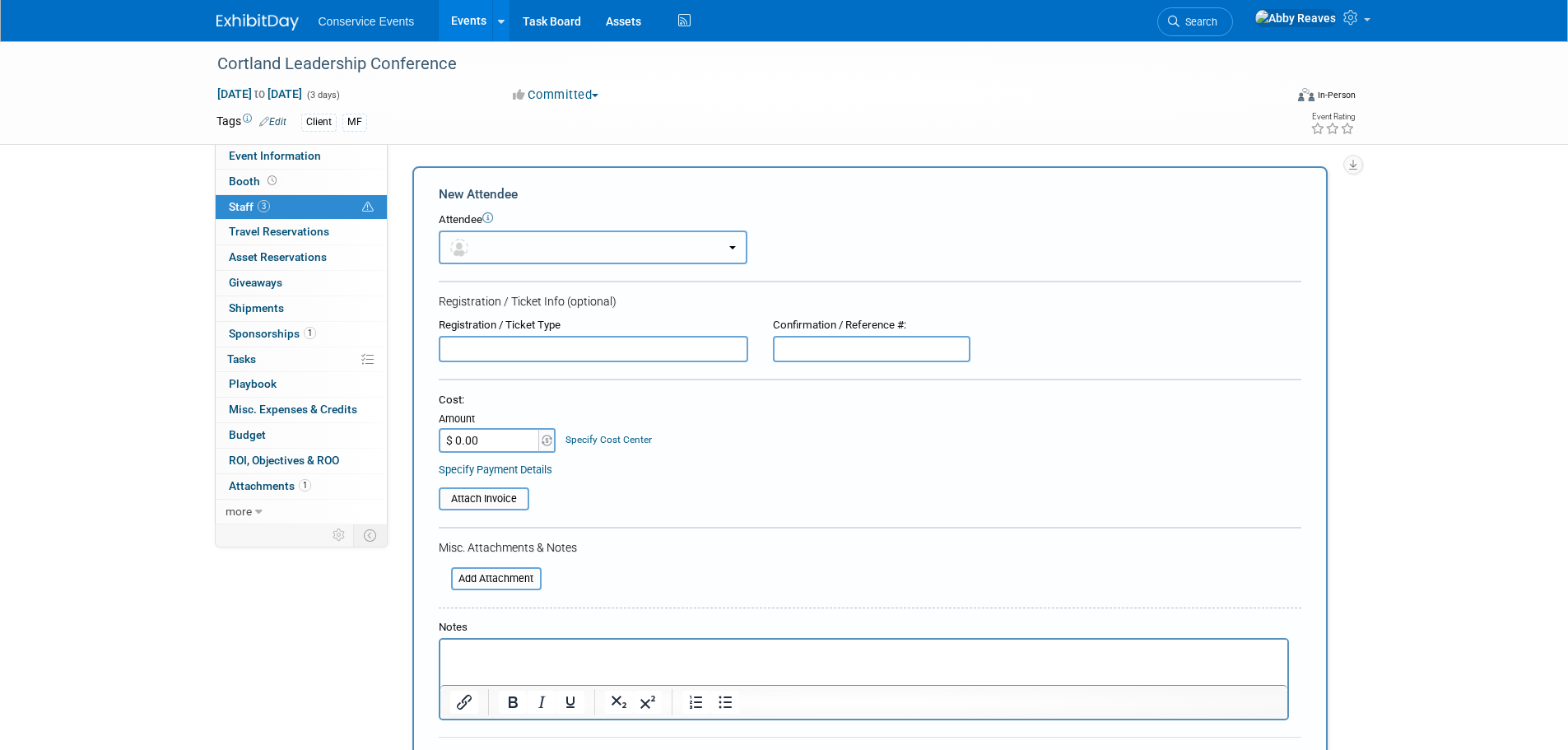
click at [530, 236] on button "button" at bounding box center [592, 247] width 309 height 34
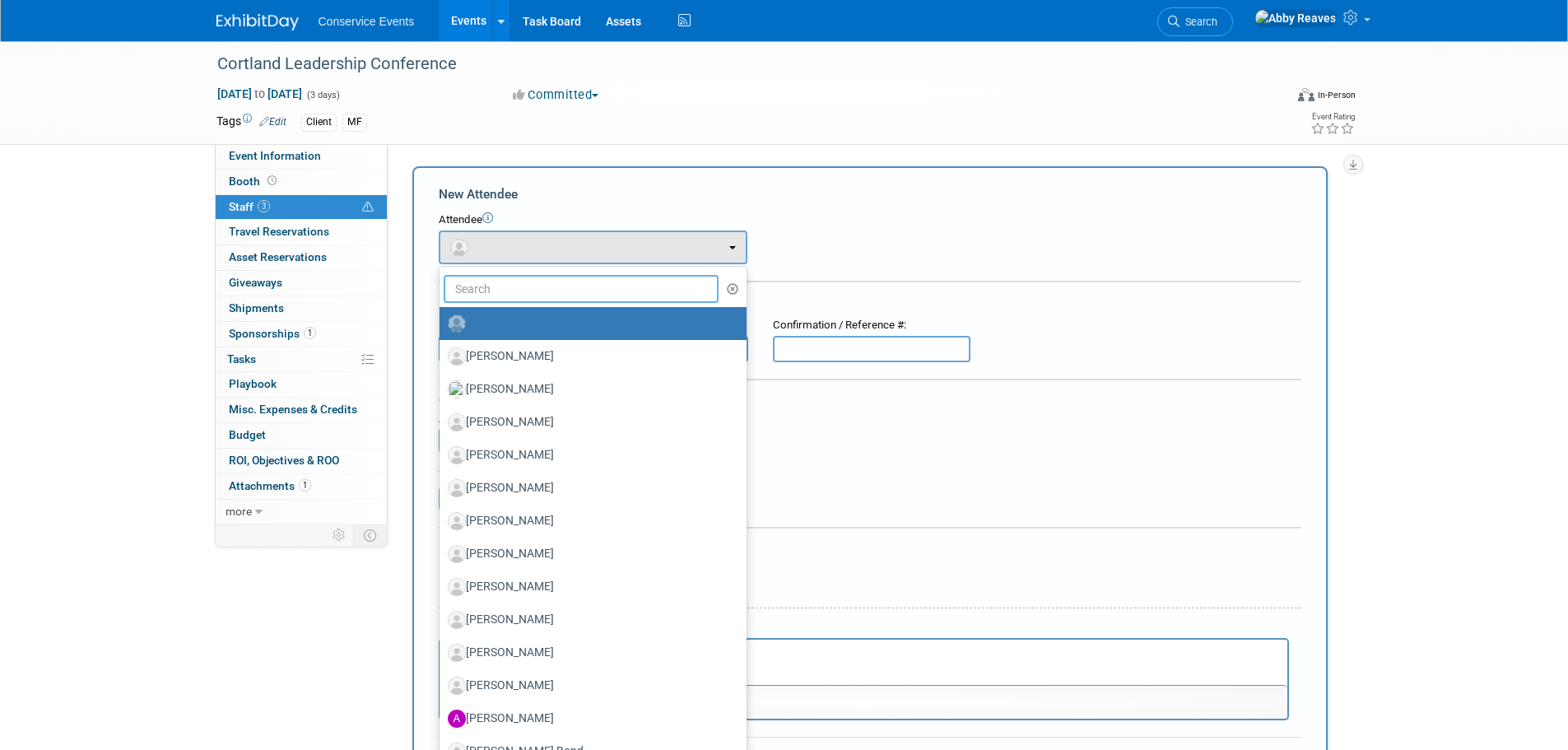
click at [511, 290] on input "text" at bounding box center [582, 289] width 276 height 28
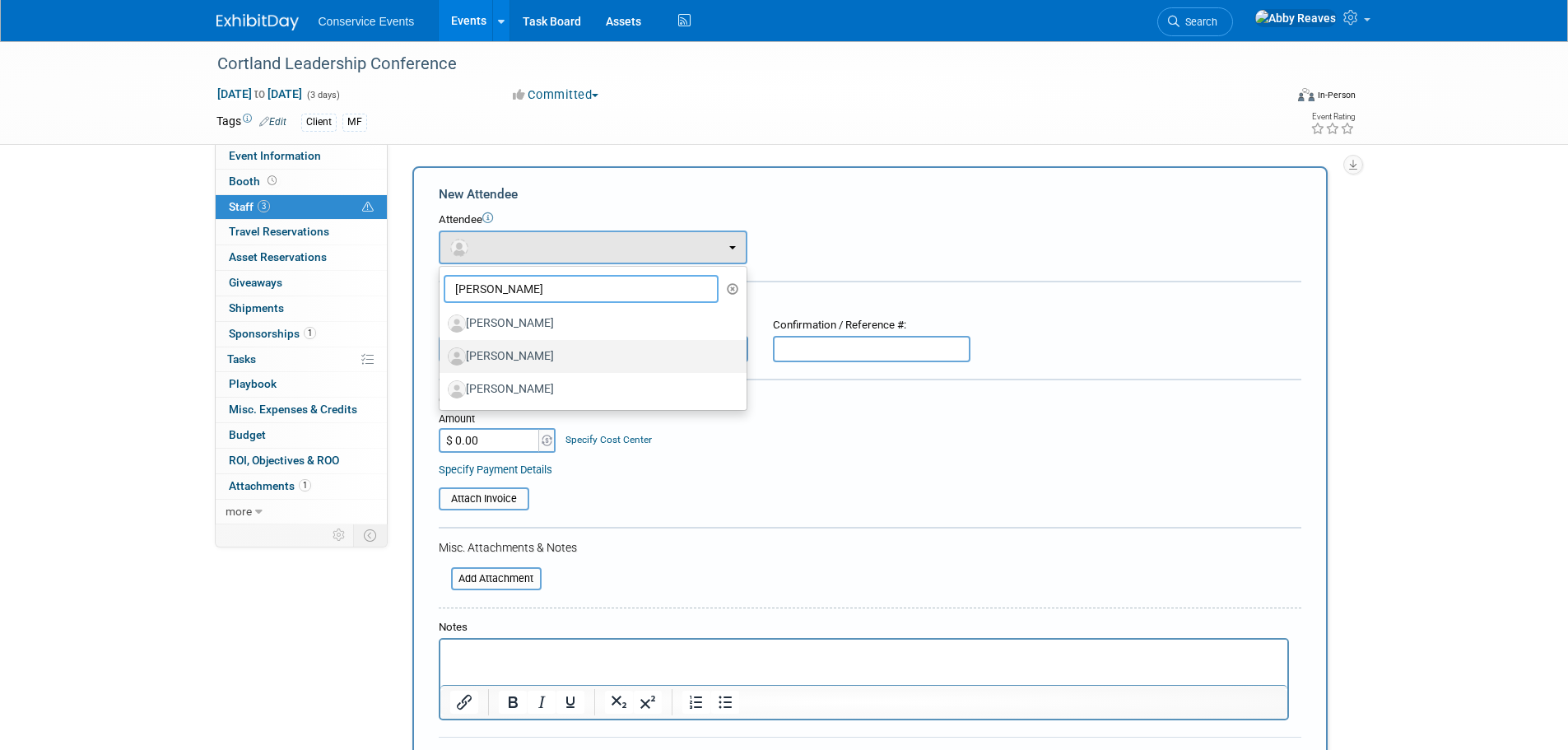
type input "[PERSON_NAME]"
click at [557, 349] on label "[PERSON_NAME]" at bounding box center [588, 356] width 282 height 27
click at [442, 349] on input "[PERSON_NAME]" at bounding box center [437, 354] width 11 height 11
select select "173189a1-2748-4056-bc17-3548fd1fca4f"
select select "100"
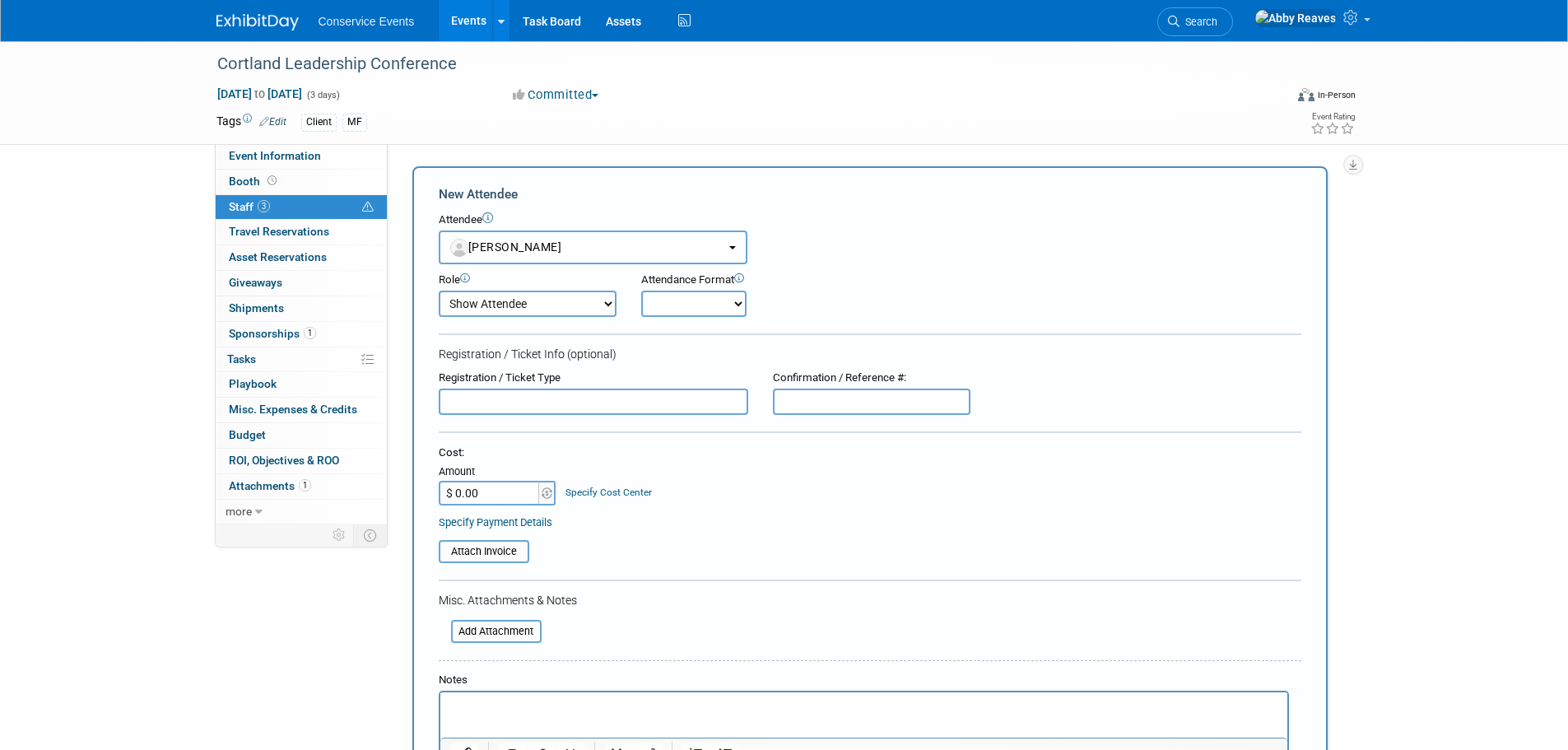
click at [662, 310] on select "Onsite Remote" at bounding box center [694, 304] width 105 height 27
select select "1"
click at [641, 291] on select "Onsite Remote" at bounding box center [694, 304] width 105 height 27
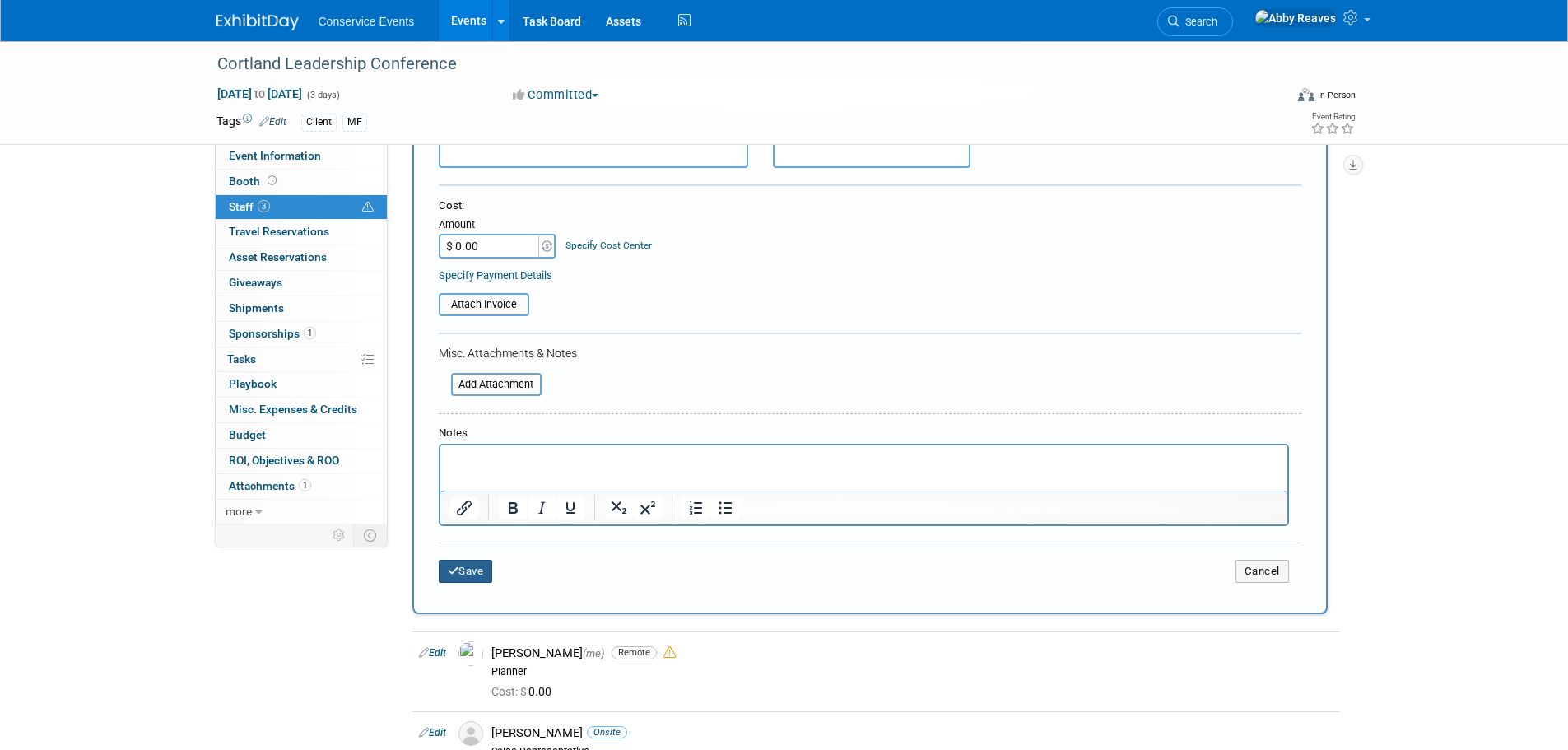
click at [482, 578] on button "Save" at bounding box center [465, 570] width 55 height 23
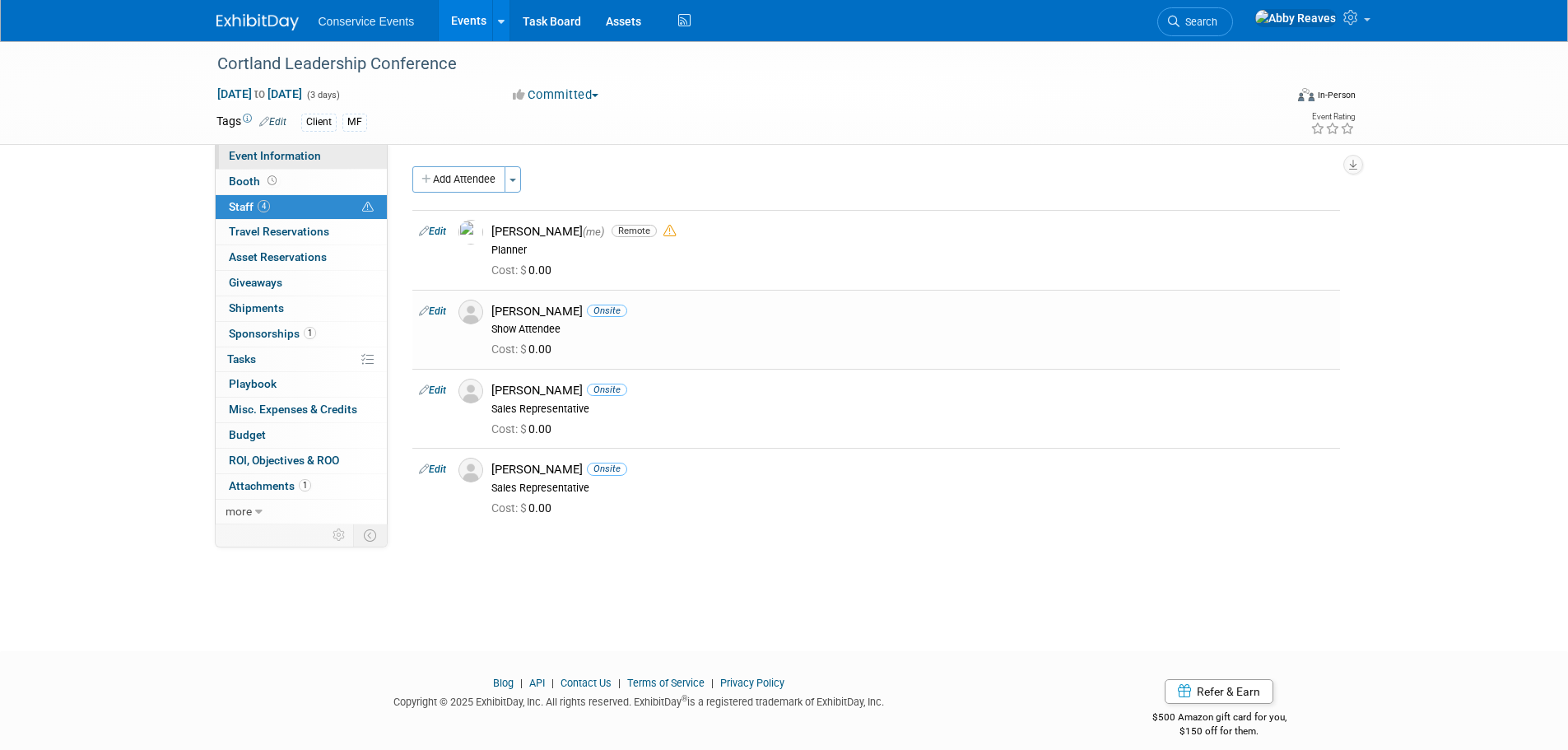
click at [312, 159] on span "Event Information" at bounding box center [275, 155] width 92 height 13
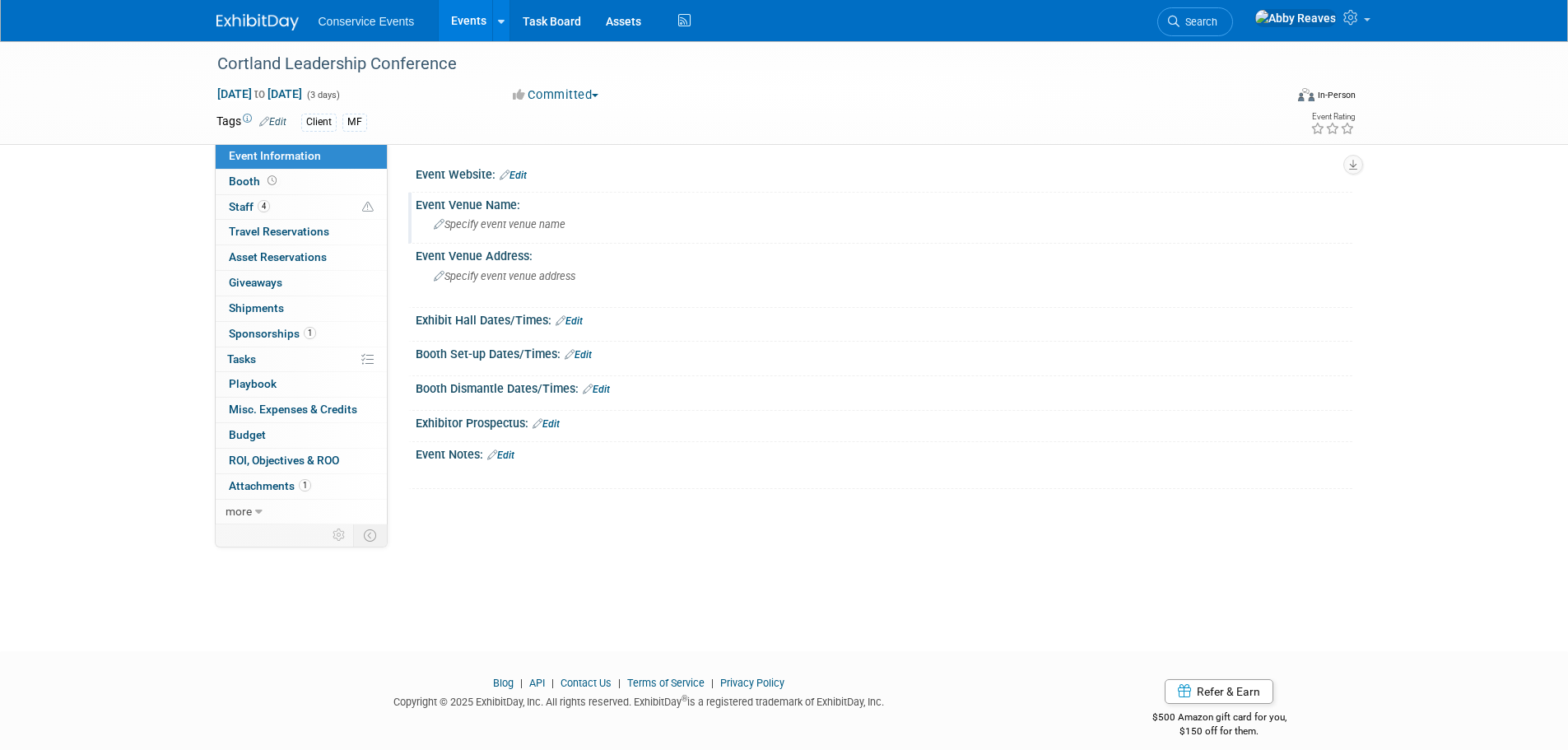
click at [548, 219] on span "Specify event venue name" at bounding box center [499, 224] width 132 height 12
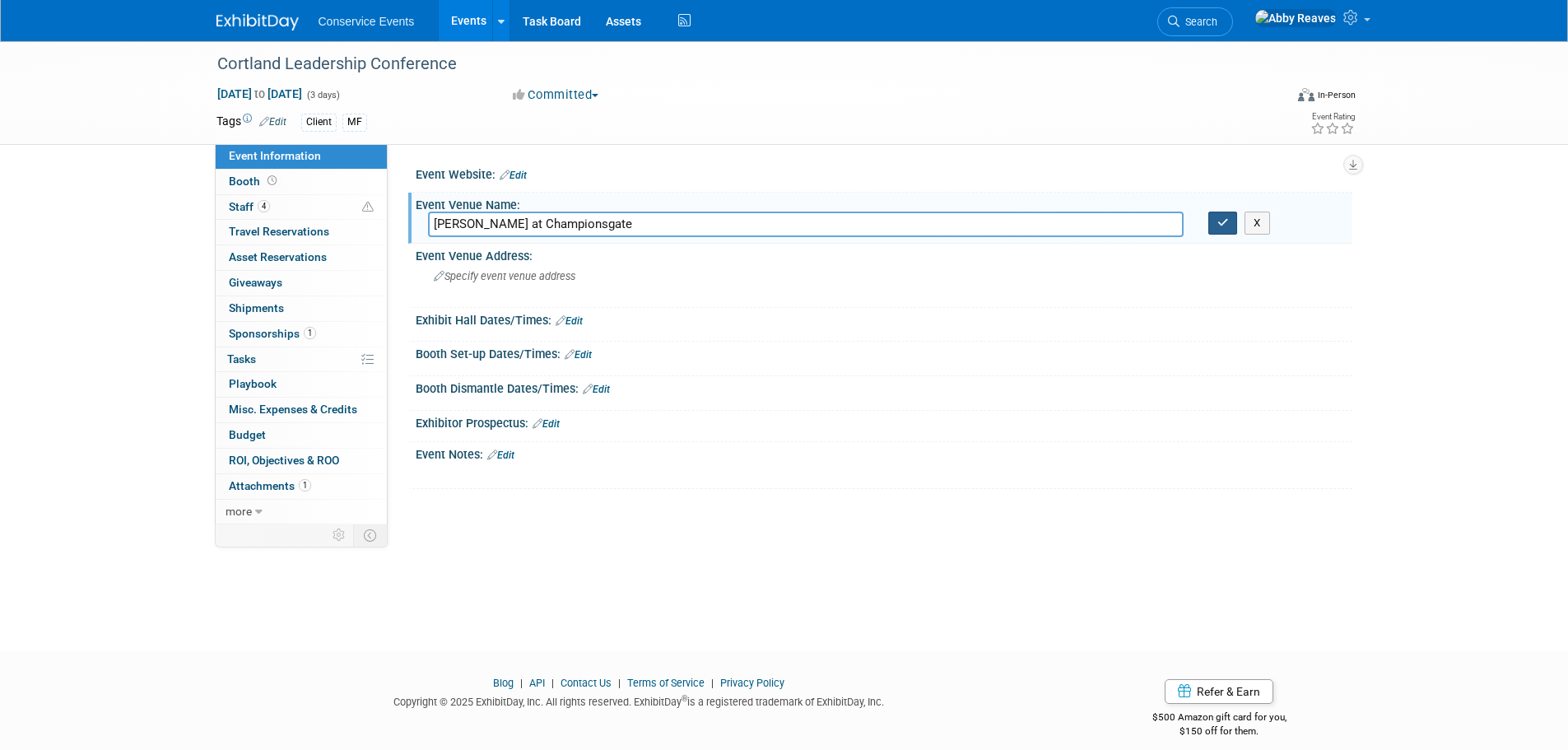
type input "[PERSON_NAME] at Championsgate"
click at [1232, 216] on button "button" at bounding box center [1224, 222] width 30 height 23
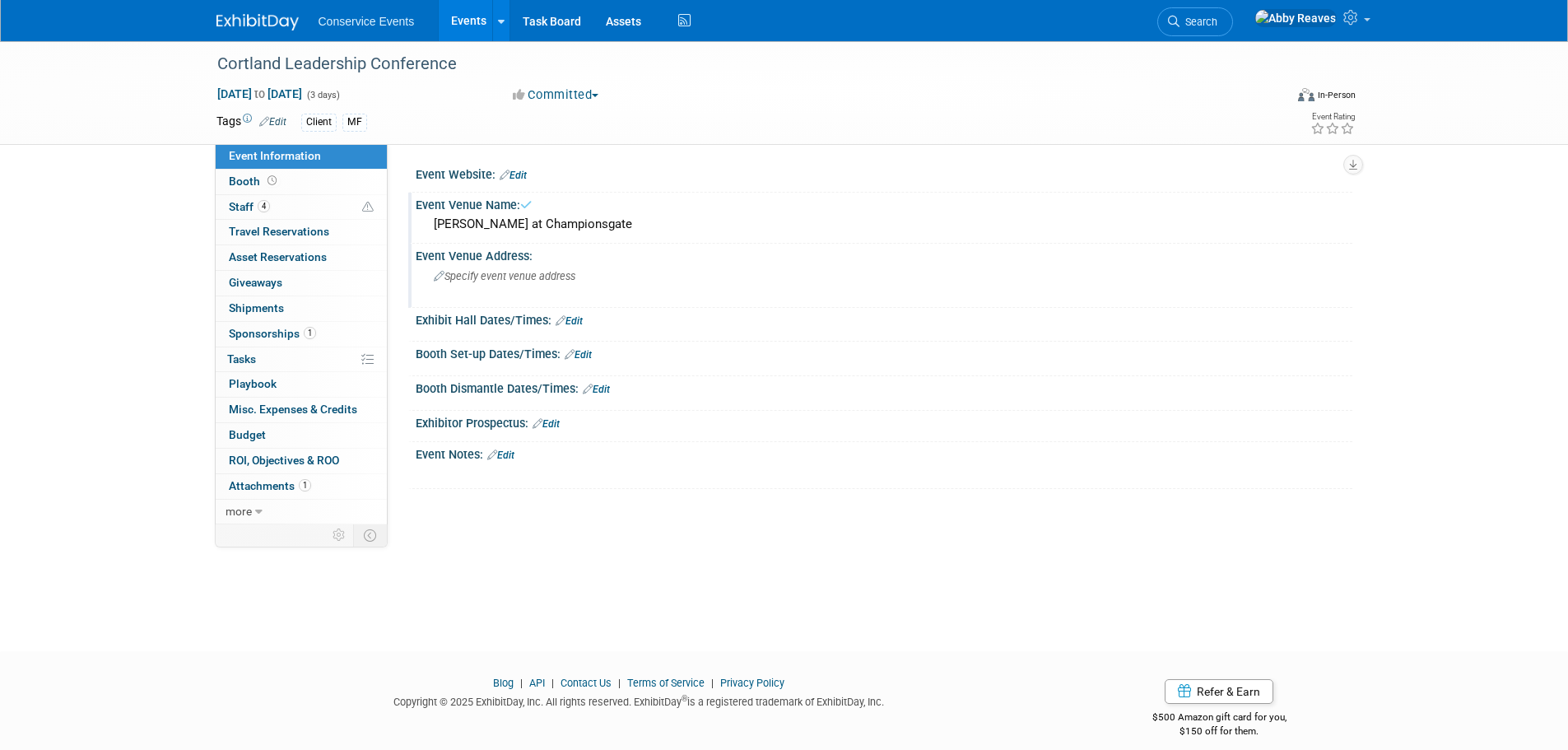
click at [580, 281] on div "Specify event venue address" at bounding box center [610, 282] width 365 height 38
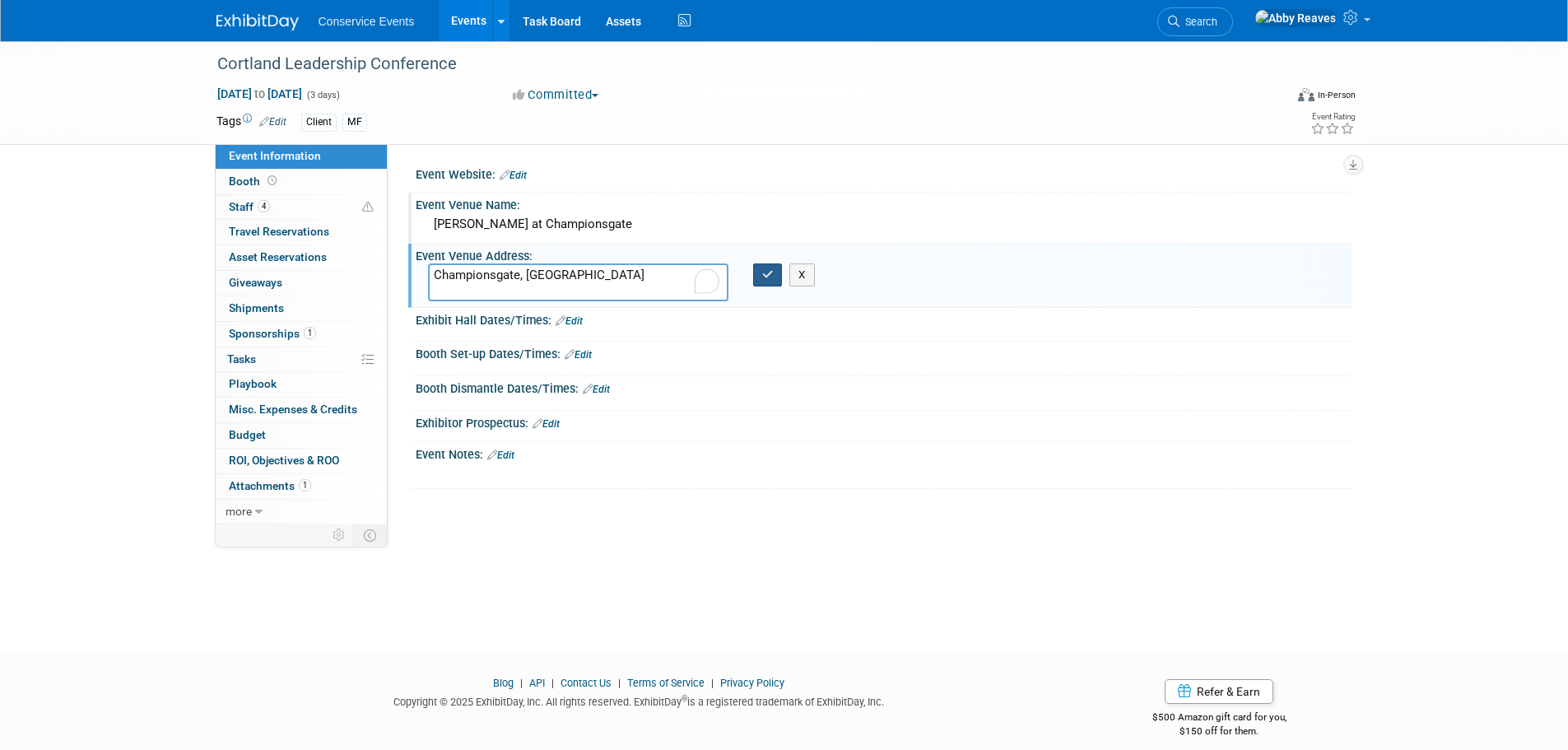
type textarea "Championsgate, [GEOGRAPHIC_DATA]"
click at [778, 278] on button "button" at bounding box center [768, 274] width 30 height 23
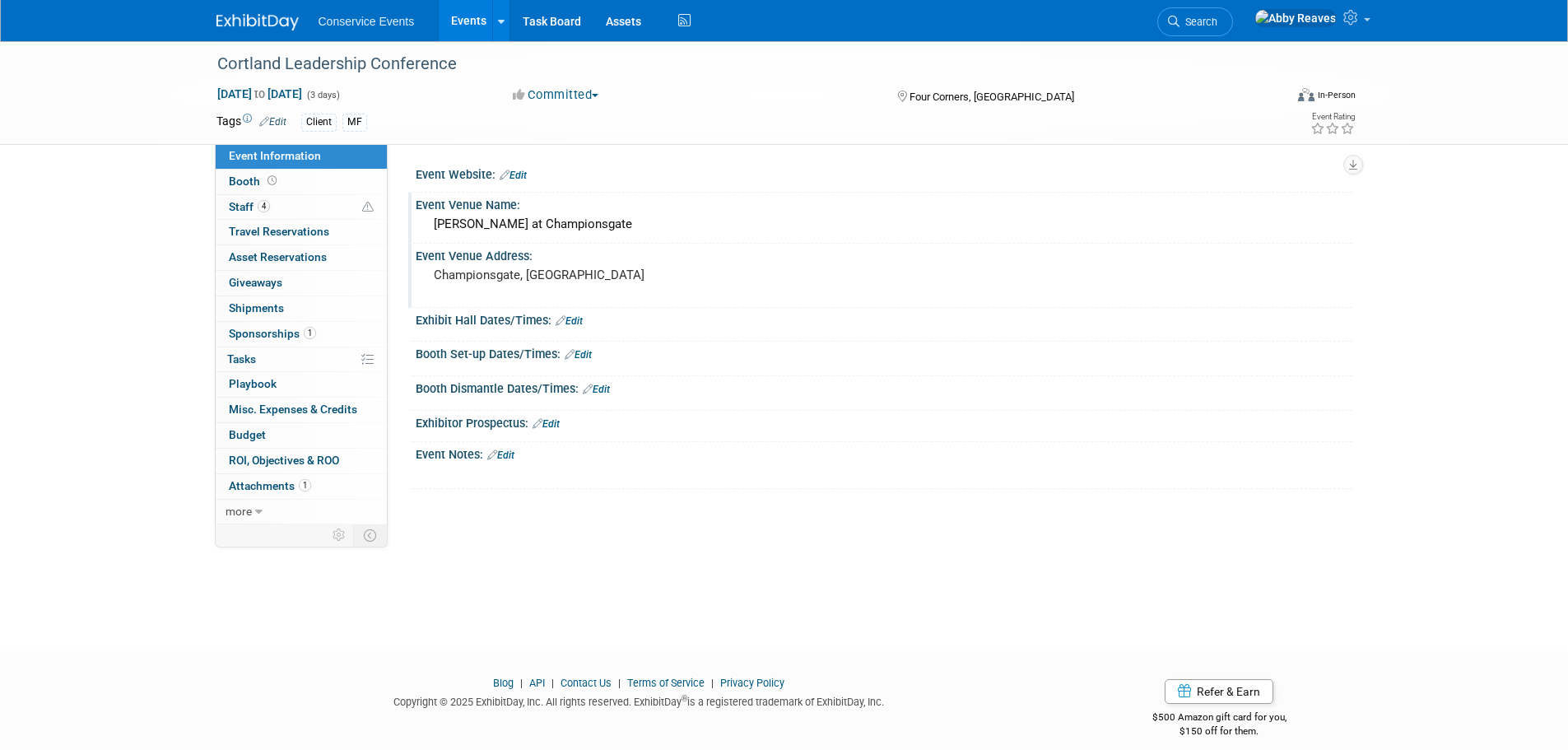
click at [172, 214] on div "Cortland Leadership Conference [DATE] to [DATE] (3 days) [DATE] to [DATE] Commi…" at bounding box center [784, 330] width 1568 height 580
click at [296, 364] on link "0% Tasks 0%" at bounding box center [301, 359] width 172 height 25
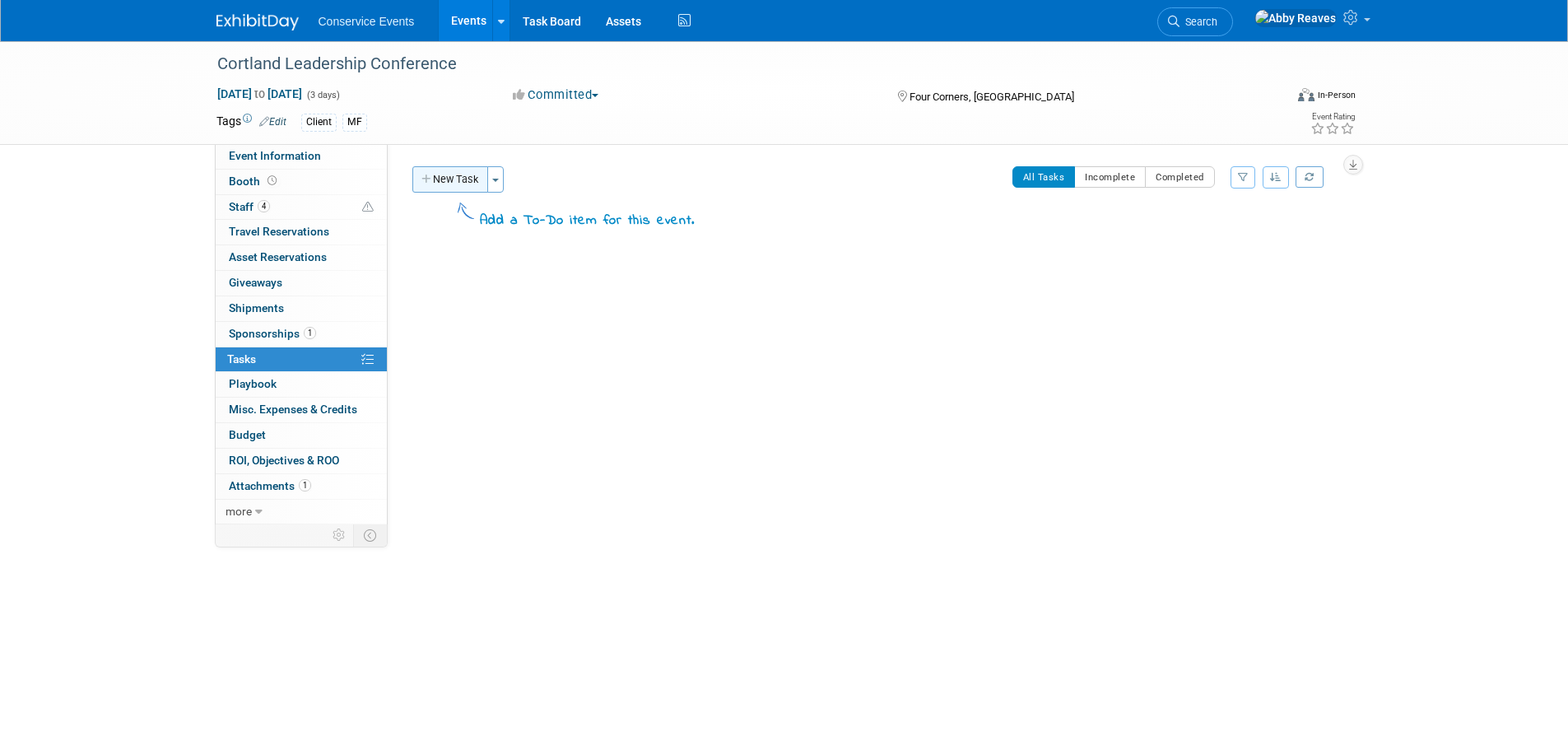
click at [458, 176] on button "New Task" at bounding box center [451, 180] width 75 height 27
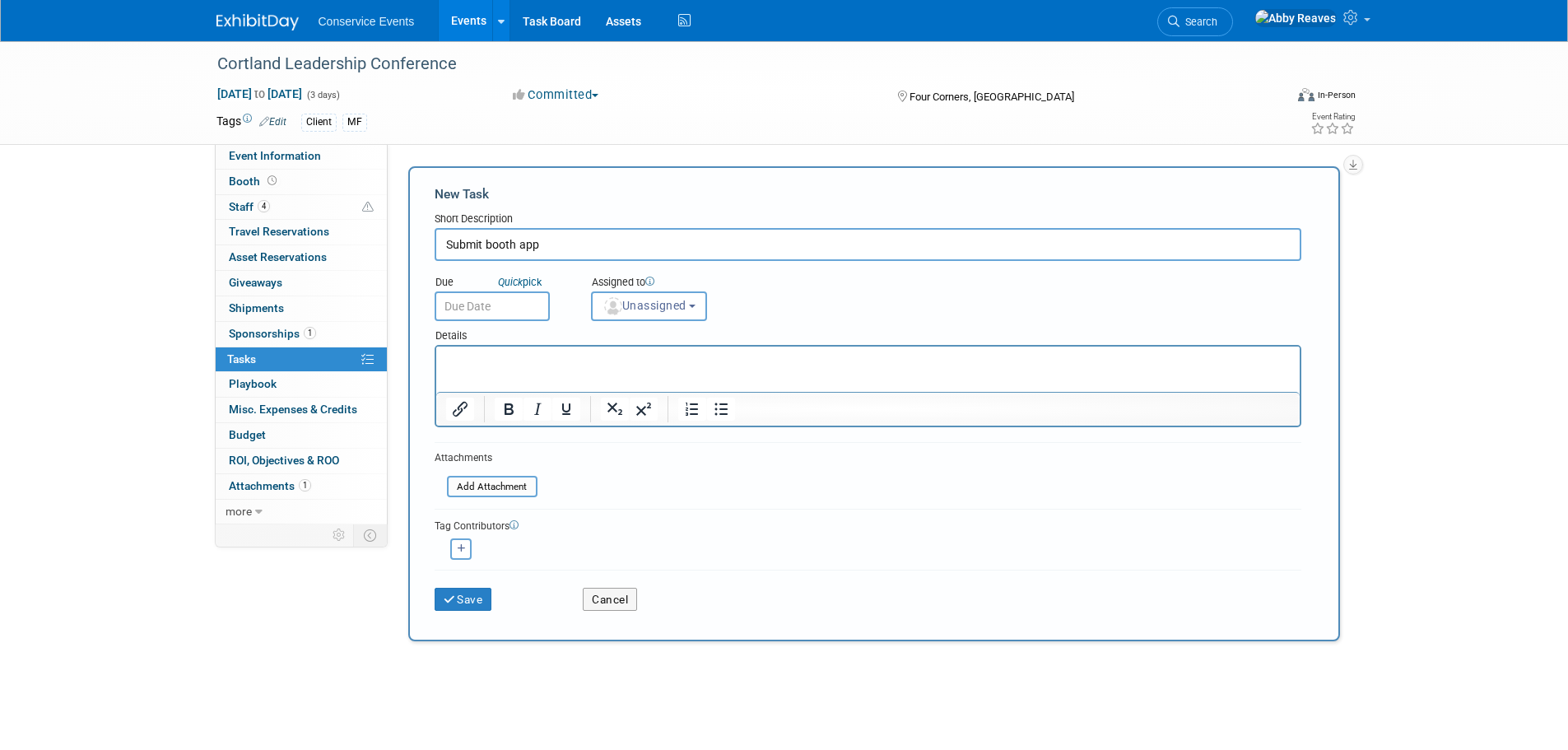
type input "Submit booth app"
drag, startPoint x: 504, startPoint y: 292, endPoint x: 500, endPoint y: 313, distance: 21.4
click at [503, 292] on input "text" at bounding box center [492, 307] width 115 height 30
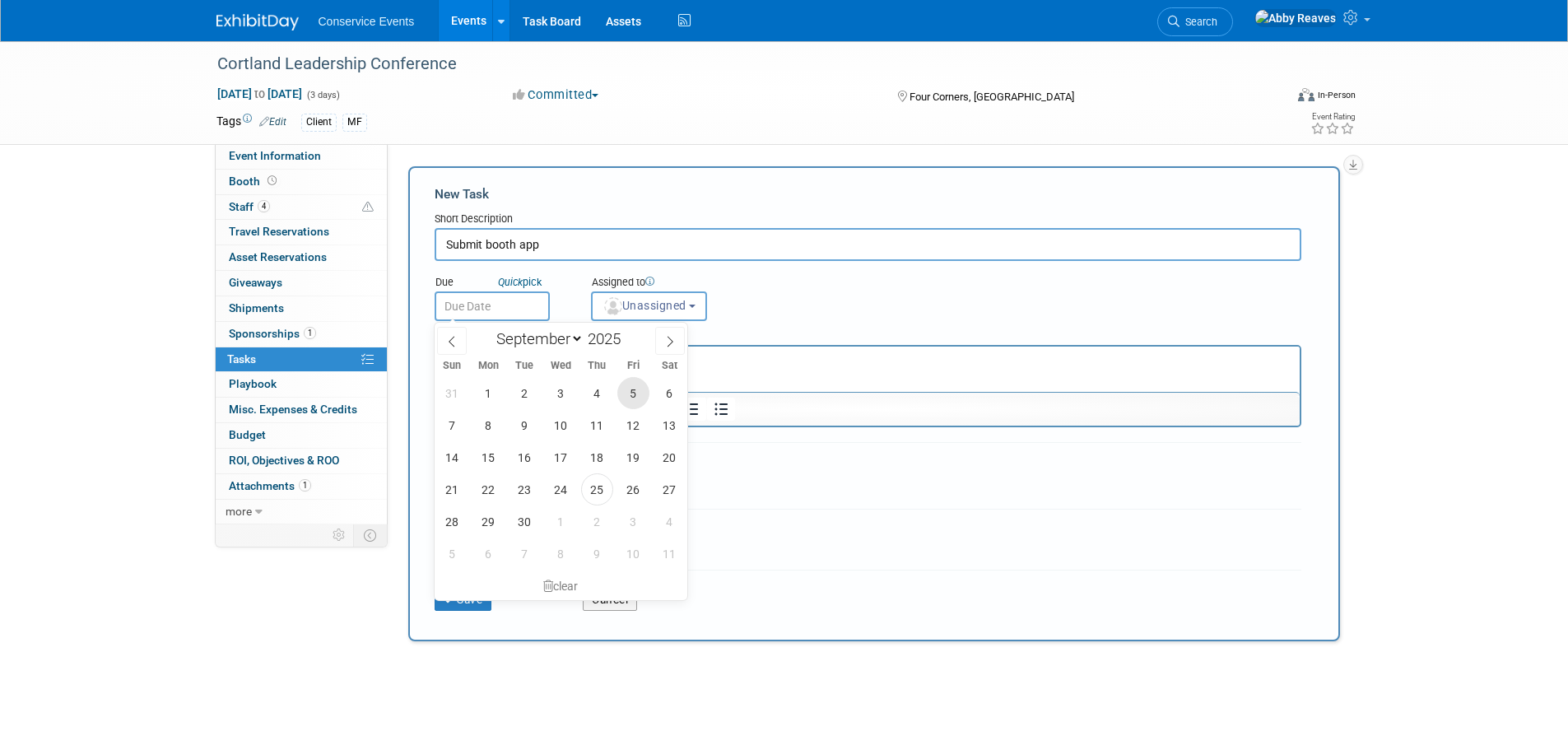
click at [627, 393] on span "5" at bounding box center [633, 393] width 32 height 32
type input "[DATE]"
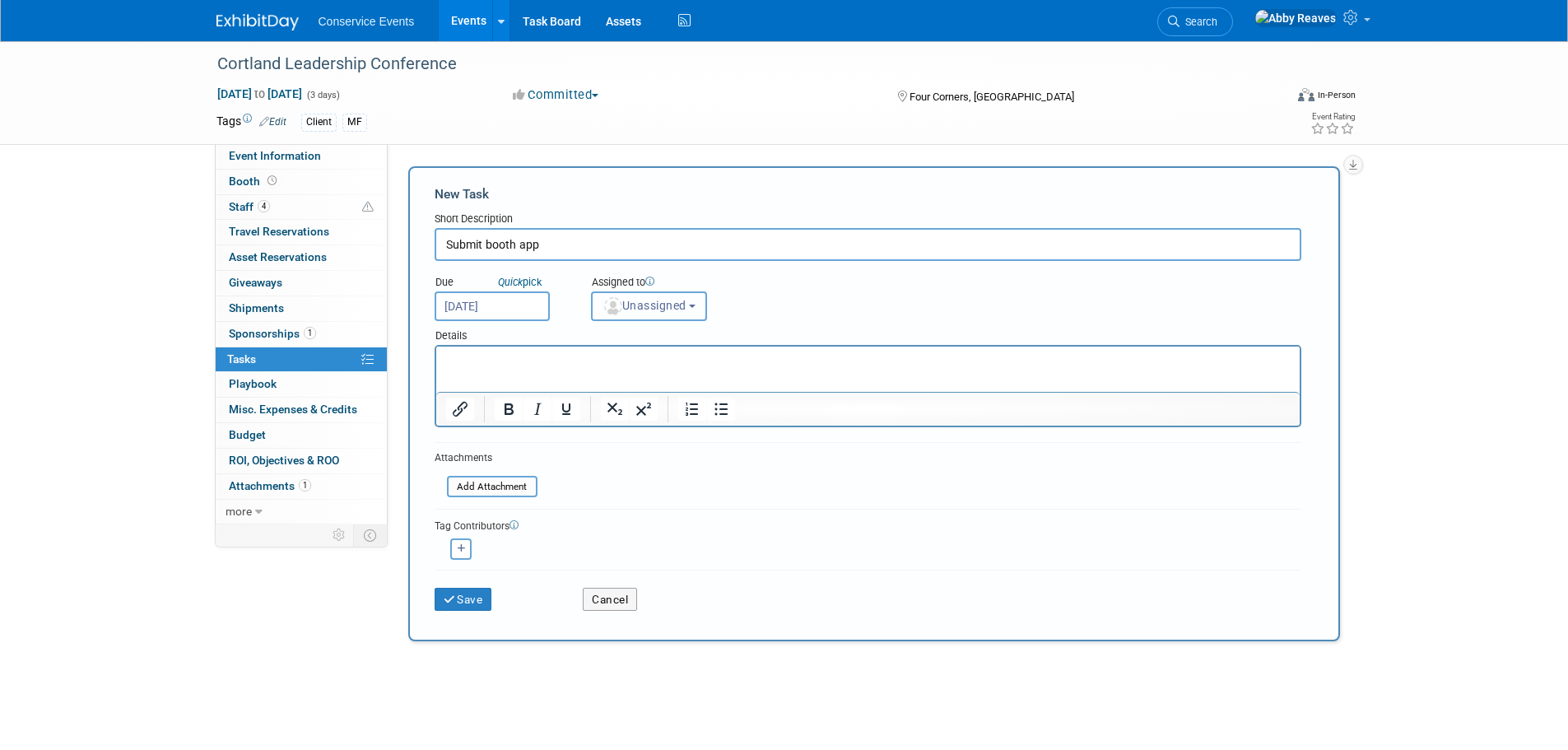
click at [627, 302] on span "Unassigned" at bounding box center [644, 305] width 84 height 13
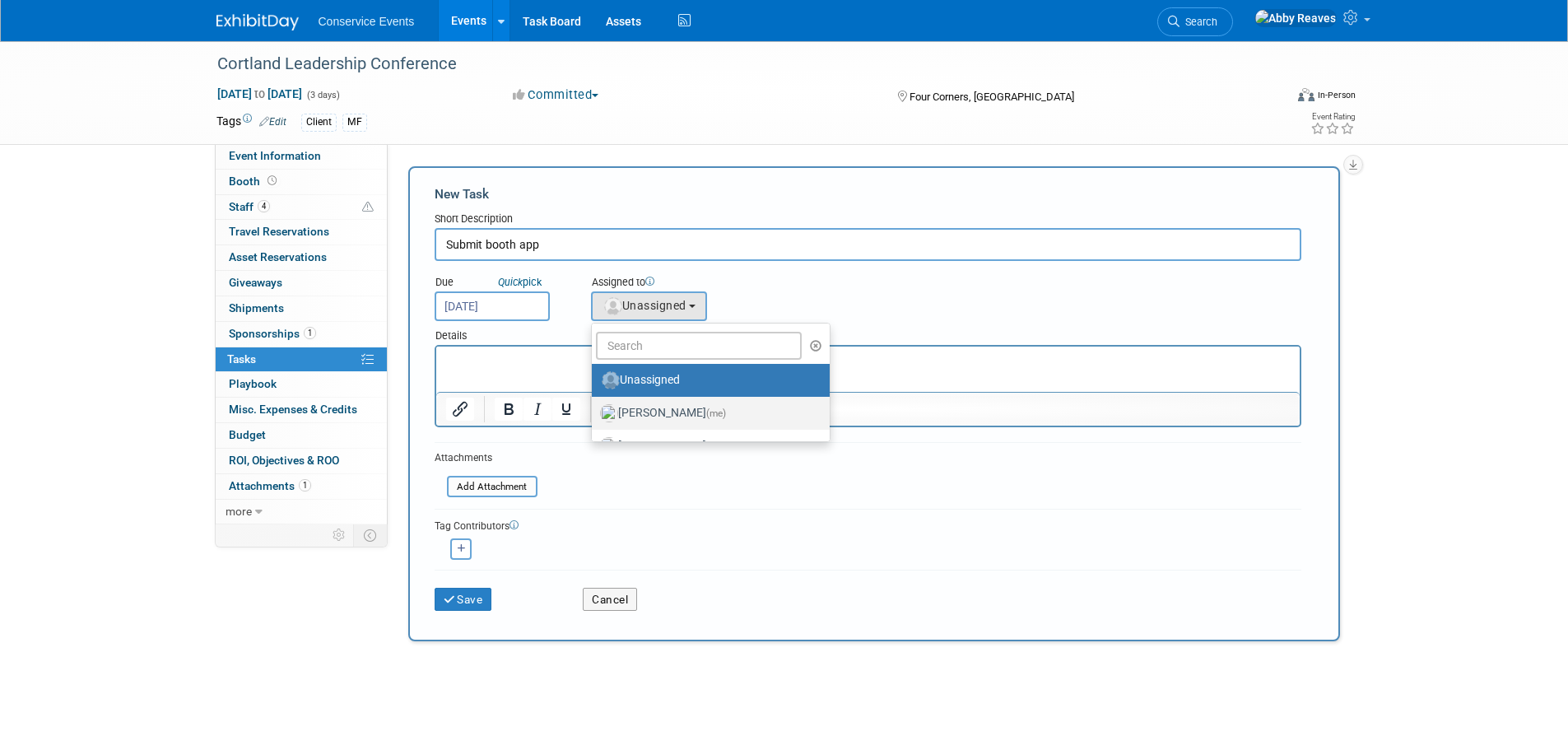
click at [645, 417] on label "[PERSON_NAME] (me)" at bounding box center [707, 413] width 213 height 27
click at [594, 417] on input "[PERSON_NAME] (me)" at bounding box center [588, 411] width 11 height 11
select select "888e4ed3-42fd-4820-a89e-ed4ce941d196"
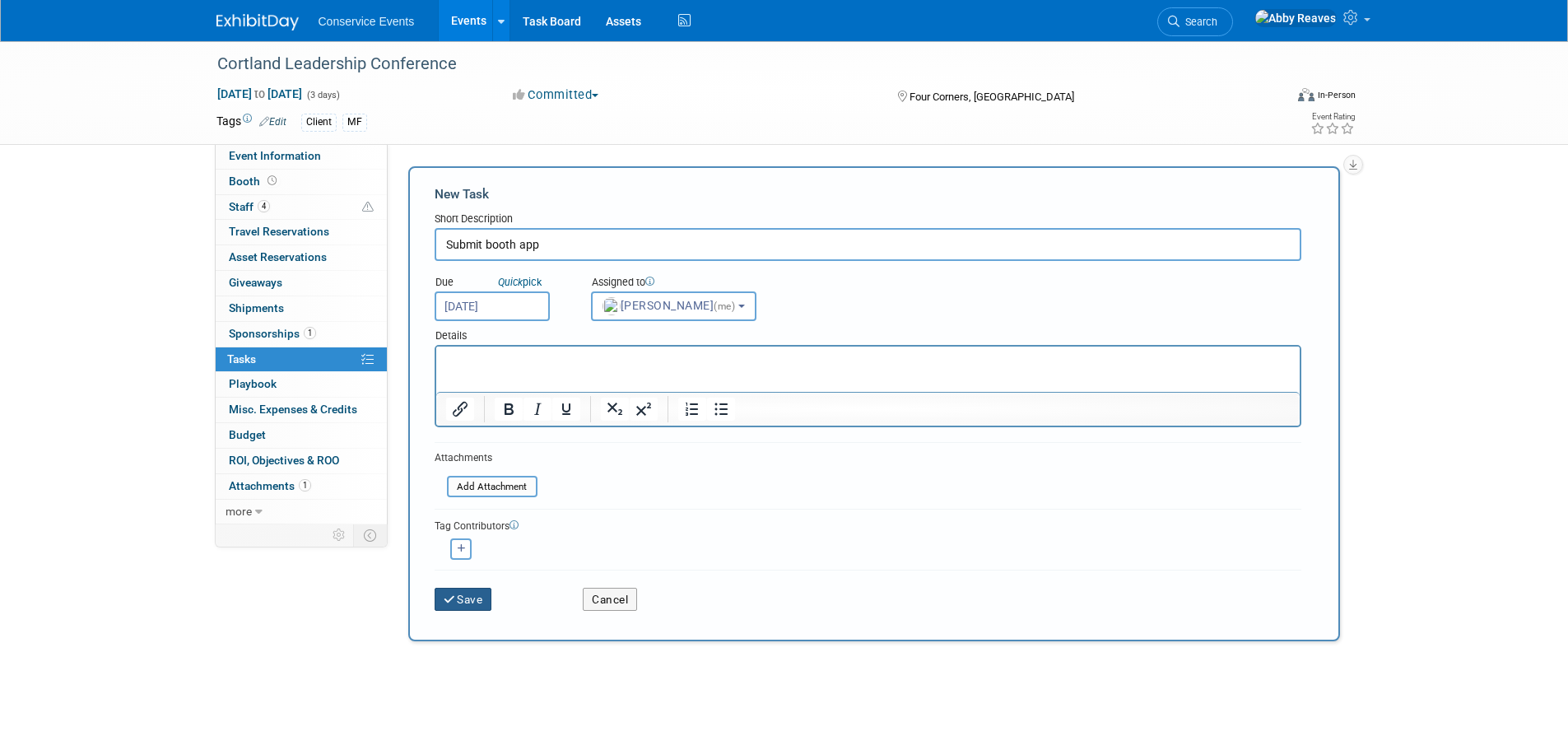
click at [450, 590] on button "Save" at bounding box center [463, 598] width 58 height 23
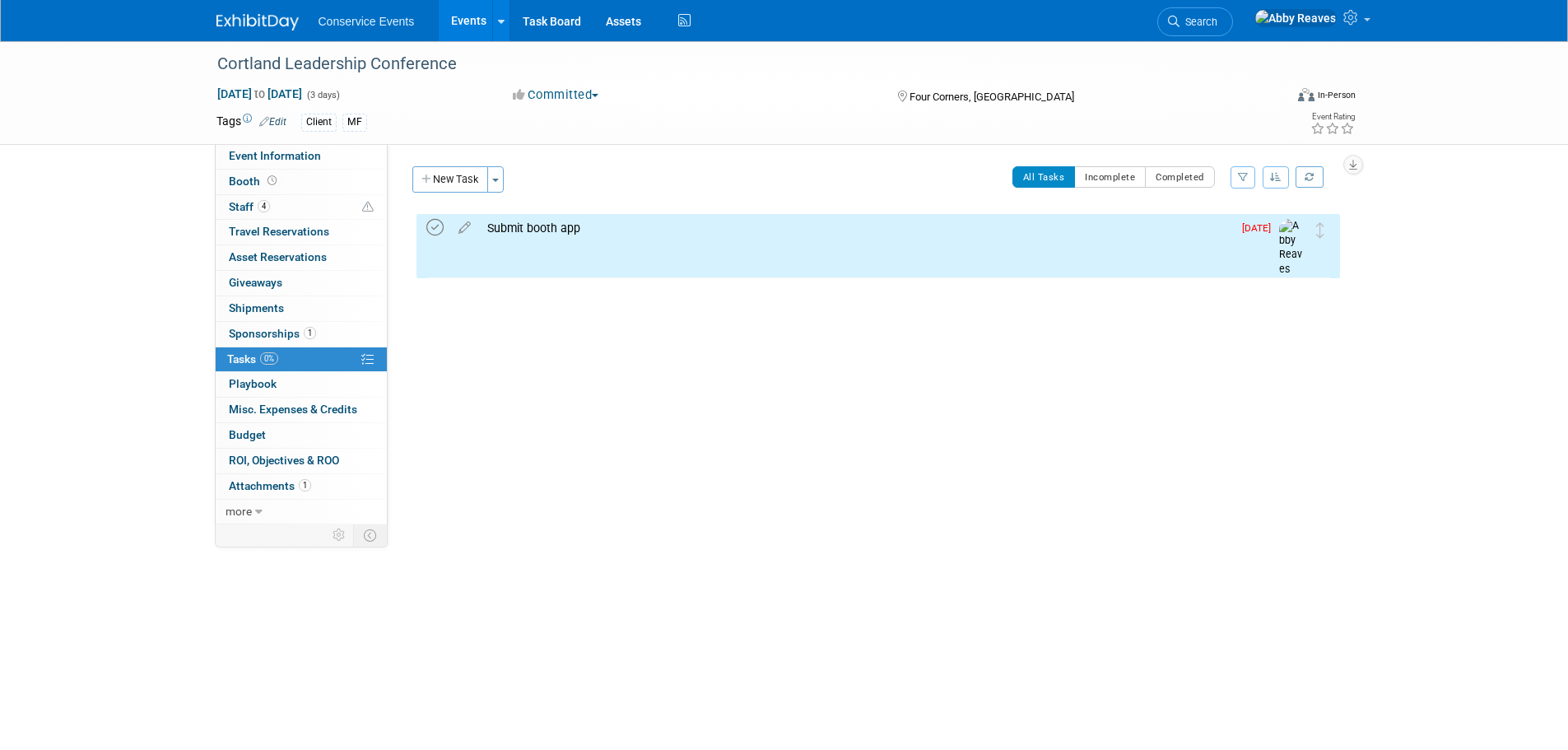
click at [437, 229] on icon at bounding box center [435, 227] width 17 height 17
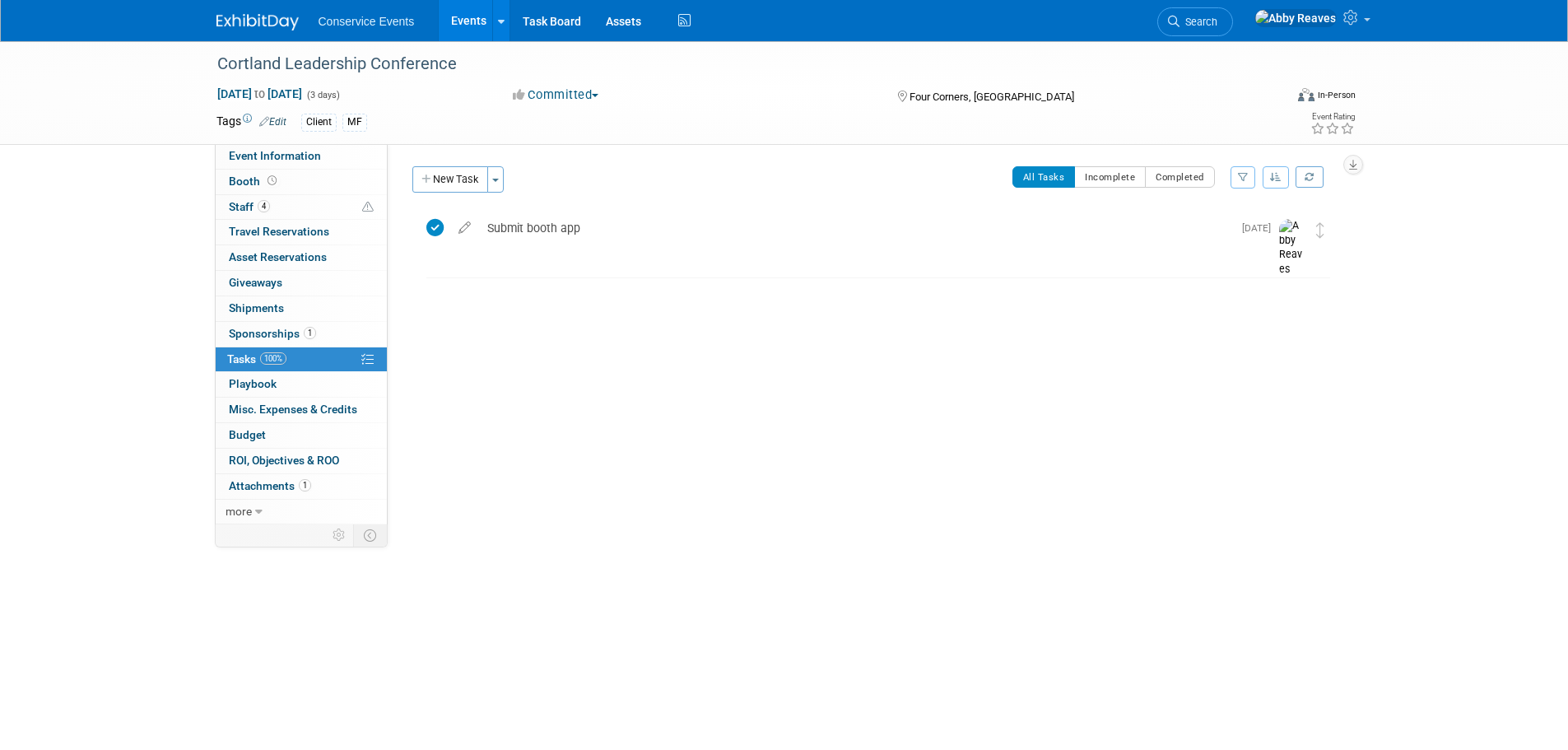
click at [434, 186] on button "New Task" at bounding box center [451, 180] width 75 height 27
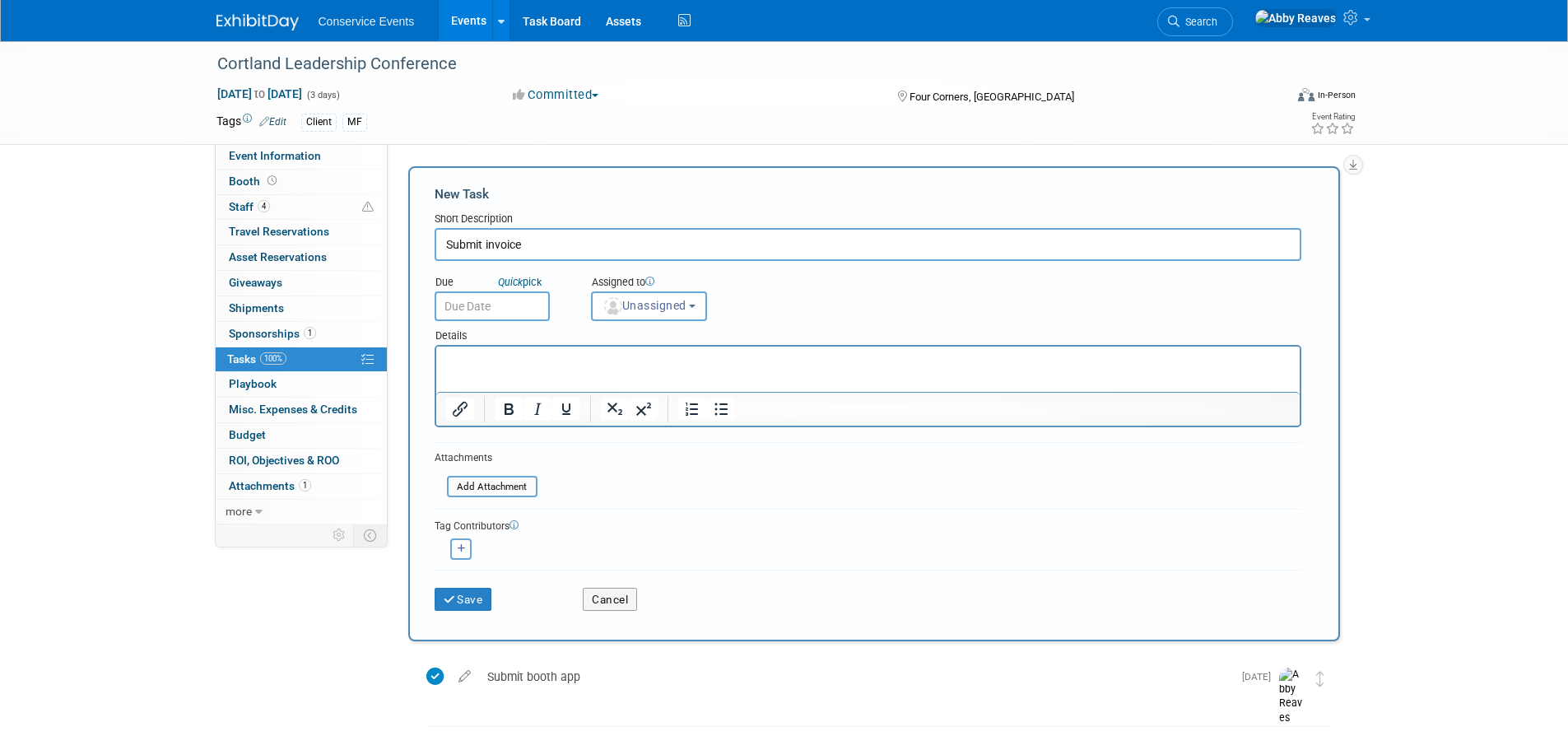
type input "Submit invoice"
click at [497, 309] on input "text" at bounding box center [492, 307] width 115 height 30
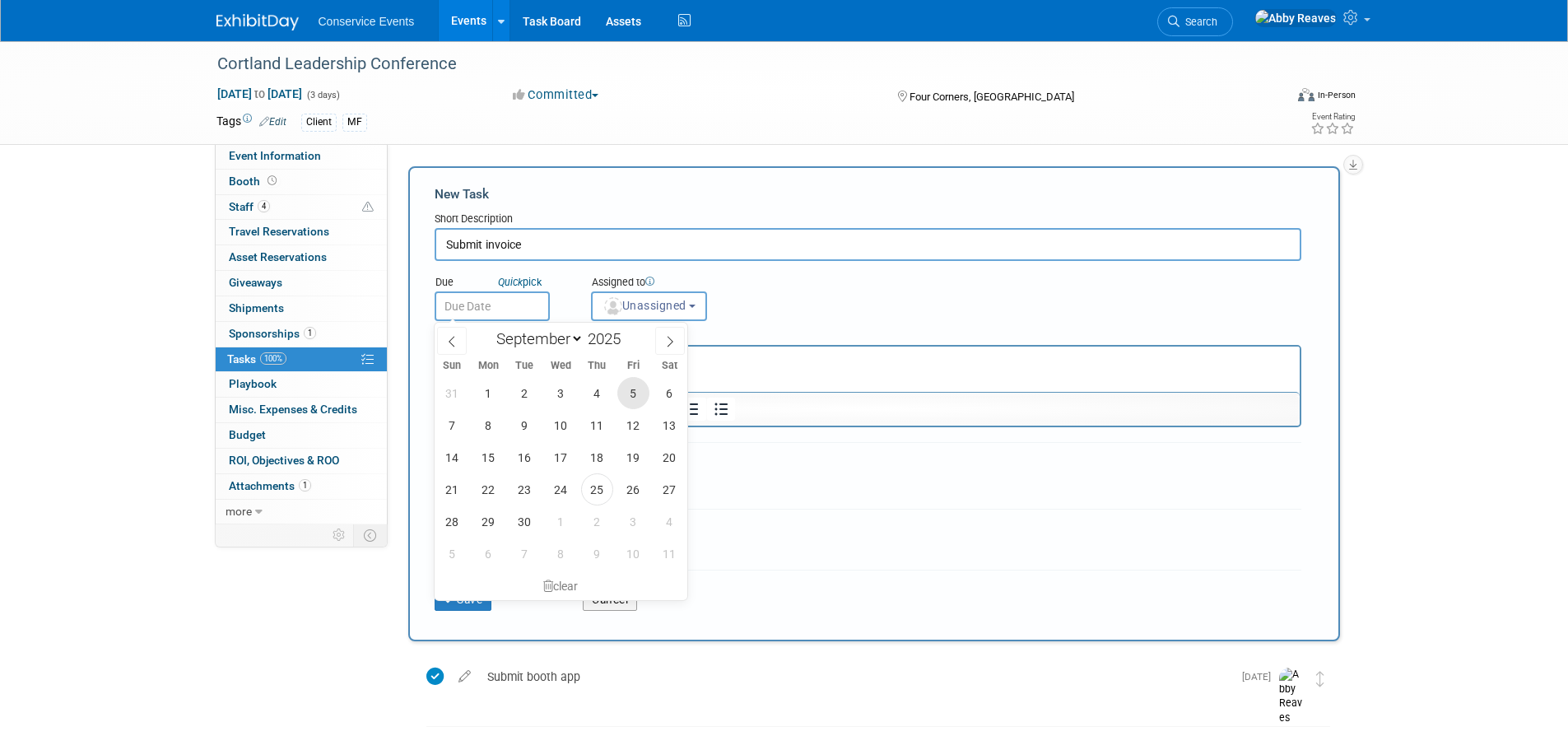
click at [624, 388] on span "5" at bounding box center [633, 393] width 32 height 32
type input "[DATE]"
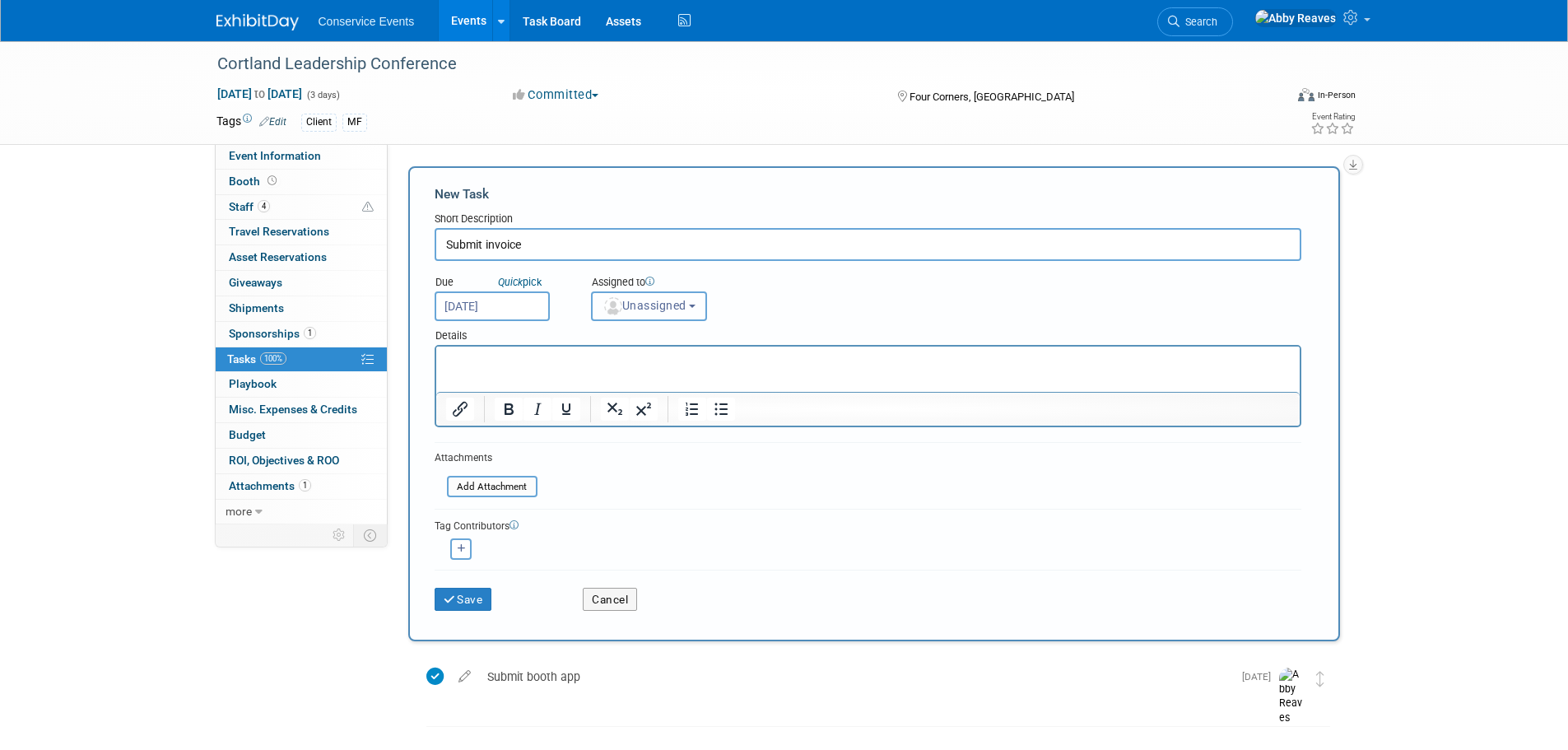
click at [631, 308] on span "Unassigned" at bounding box center [644, 305] width 84 height 13
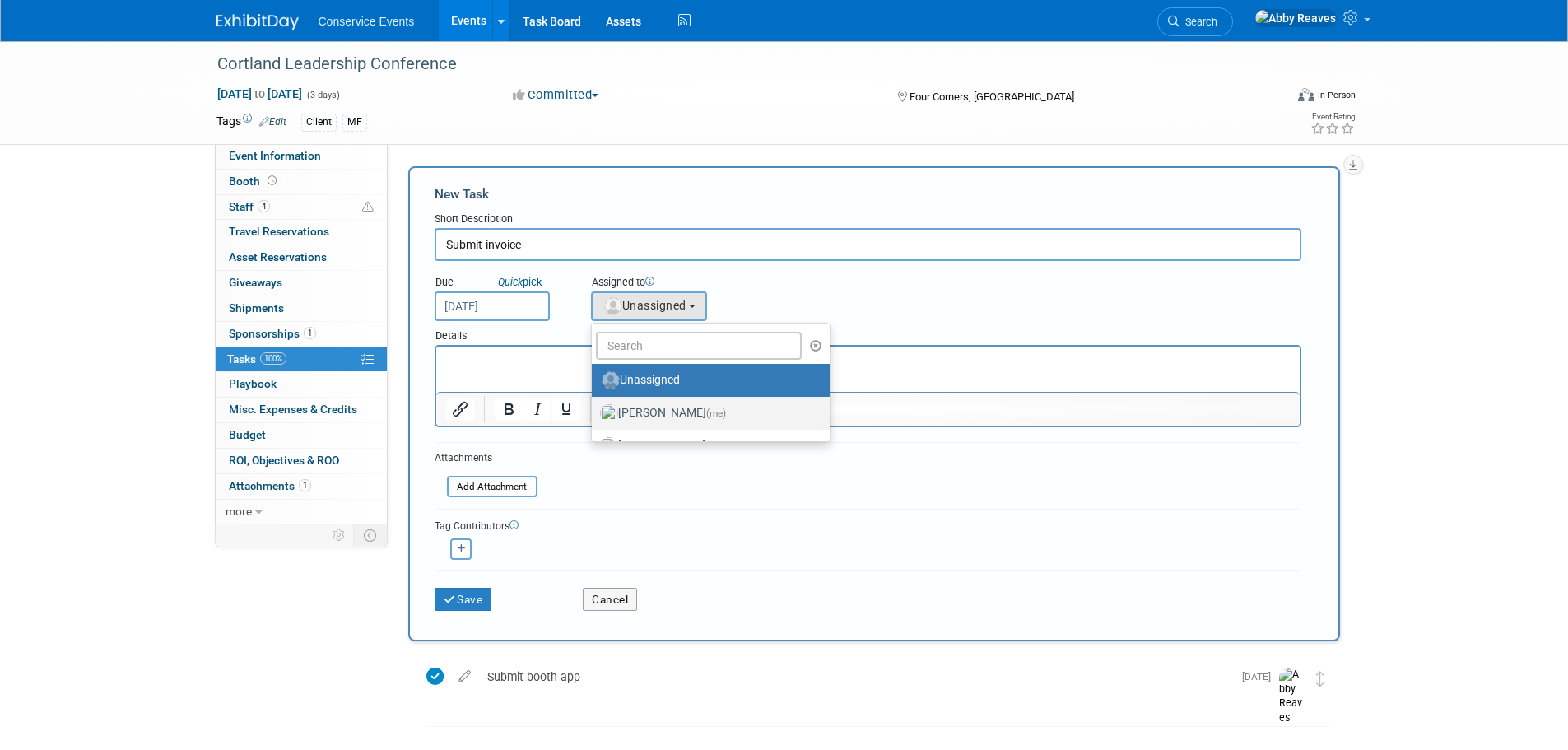
click at [644, 407] on label "[PERSON_NAME] (me)" at bounding box center [707, 413] width 213 height 27
click at [594, 407] on input "[PERSON_NAME] (me)" at bounding box center [588, 411] width 11 height 11
select select "888e4ed3-42fd-4820-a89e-ed4ce941d196"
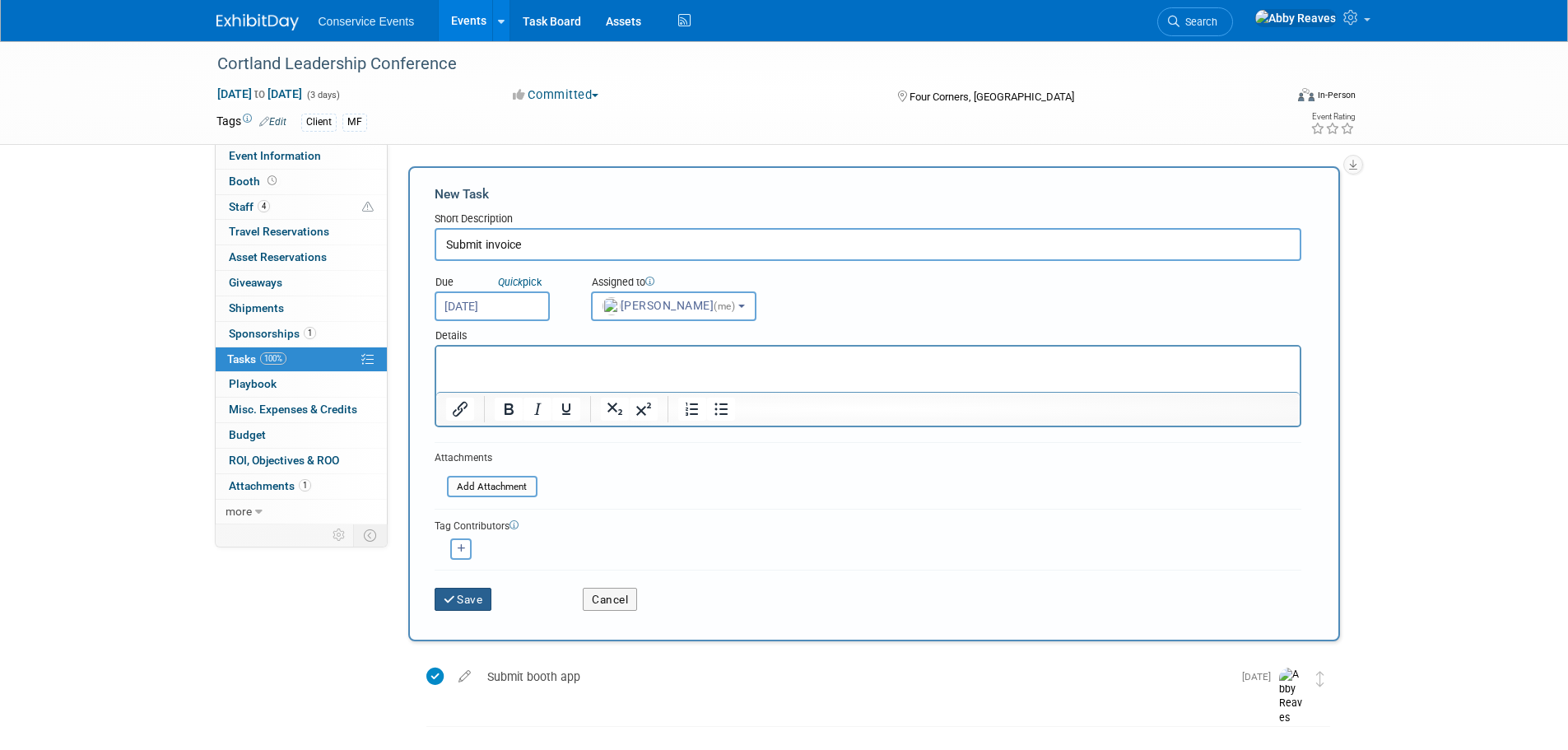
click at [469, 597] on button "Save" at bounding box center [463, 598] width 58 height 23
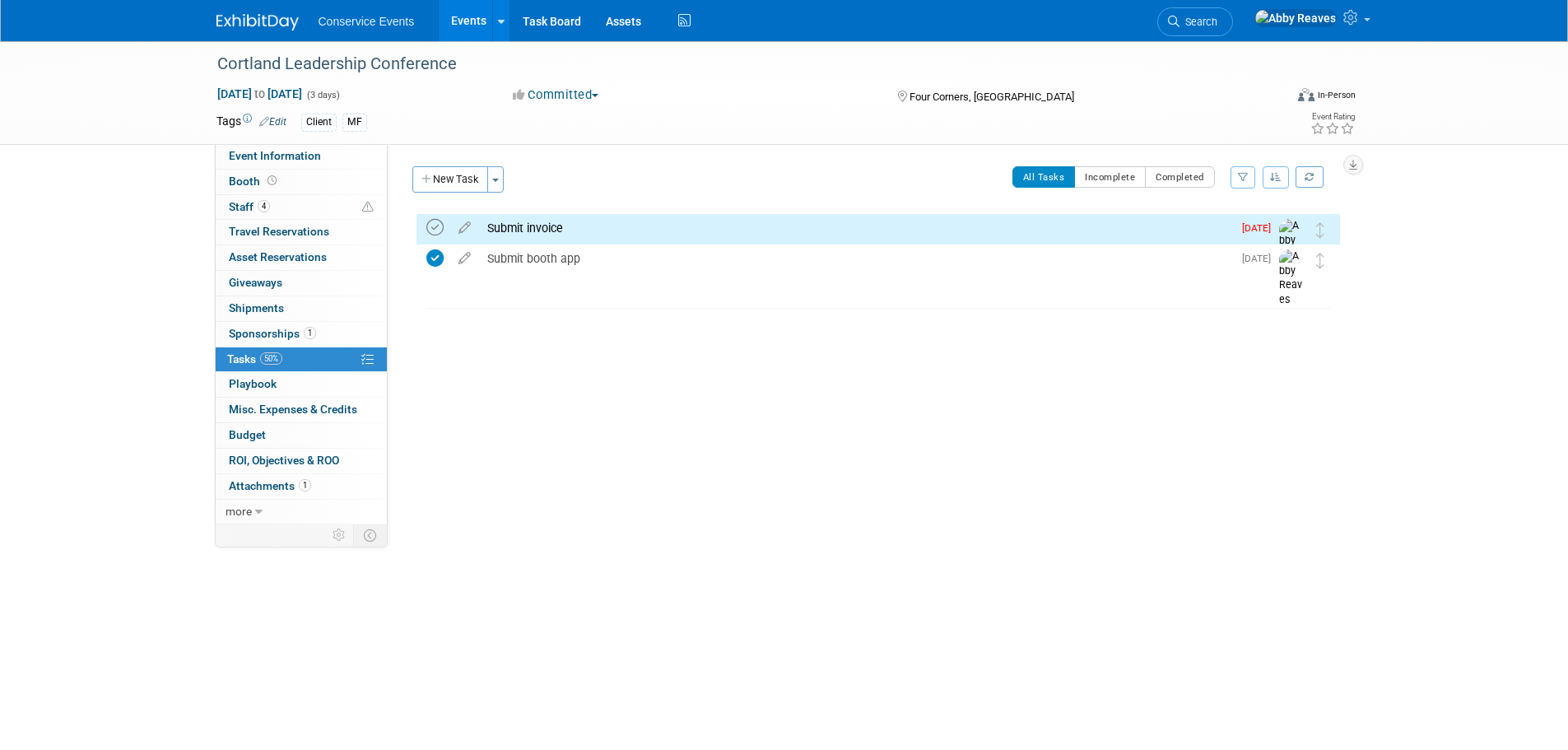
click at [435, 225] on icon at bounding box center [435, 227] width 17 height 17
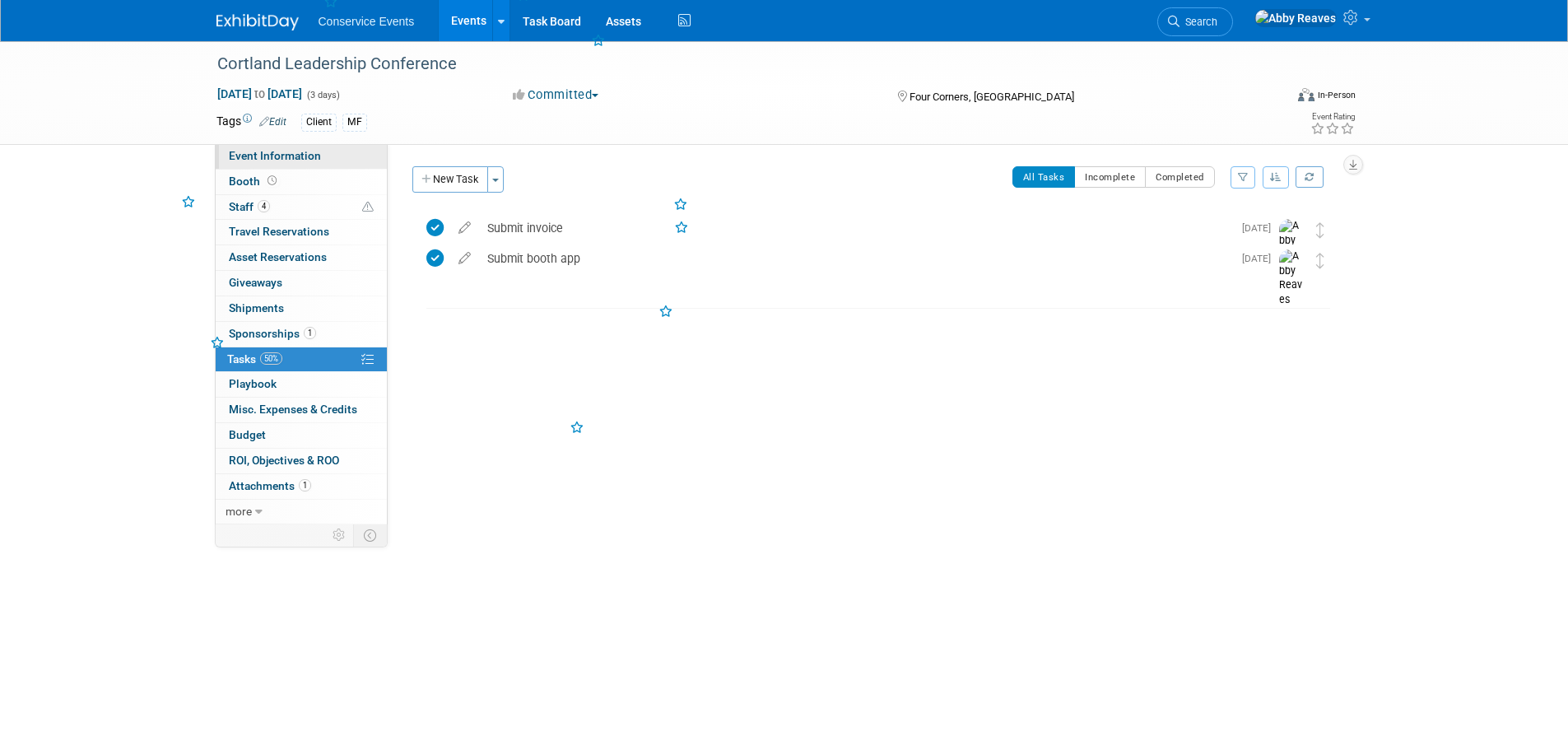
click at [360, 155] on link "Event Information" at bounding box center [301, 156] width 172 height 25
